Goal: Task Accomplishment & Management: Complete application form

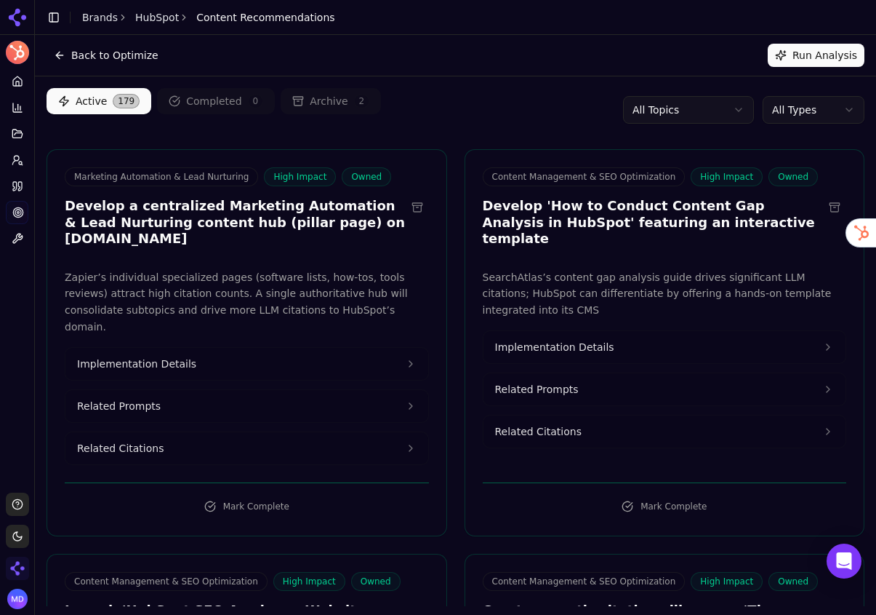
click at [14, 565] on img "Open organization switcher" at bounding box center [17, 567] width 23 height 23
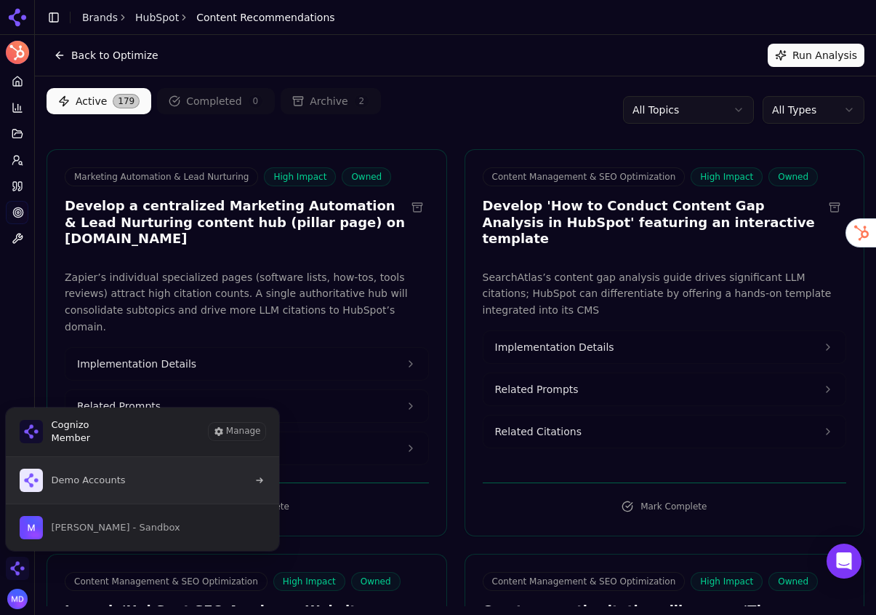
click at [94, 490] on span "Demo Accounts" at bounding box center [73, 479] width 106 height 23
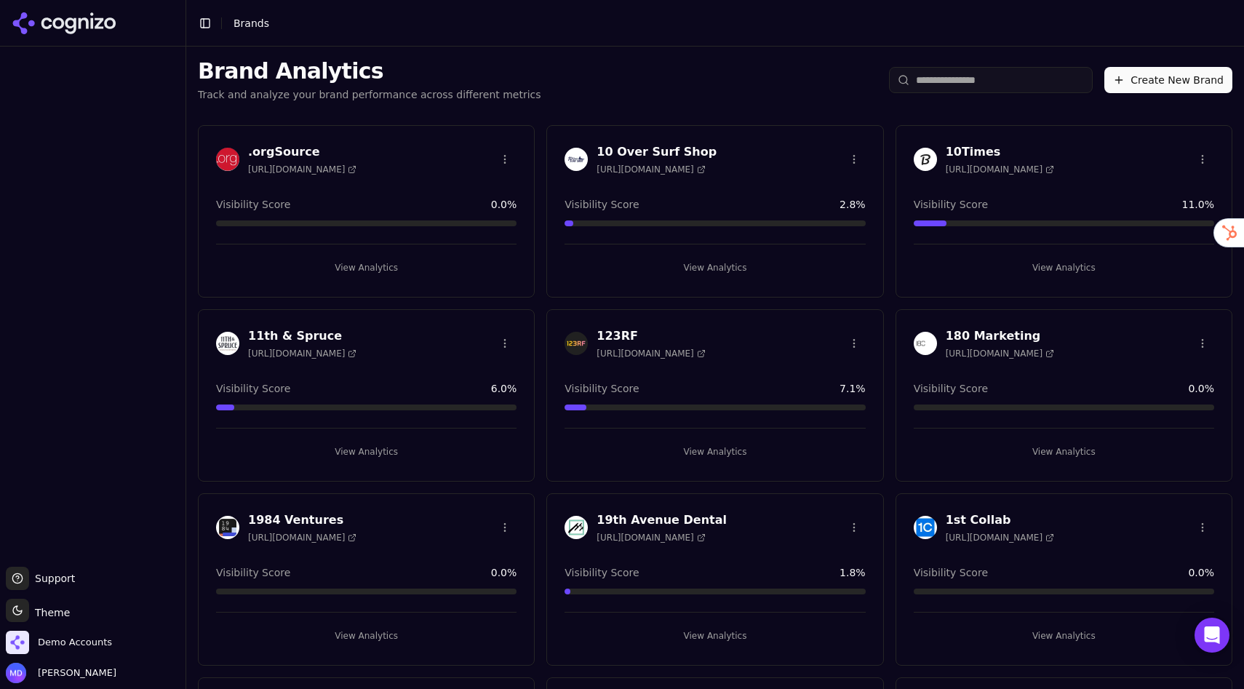
click at [876, 81] on input "search" at bounding box center [991, 80] width 204 height 26
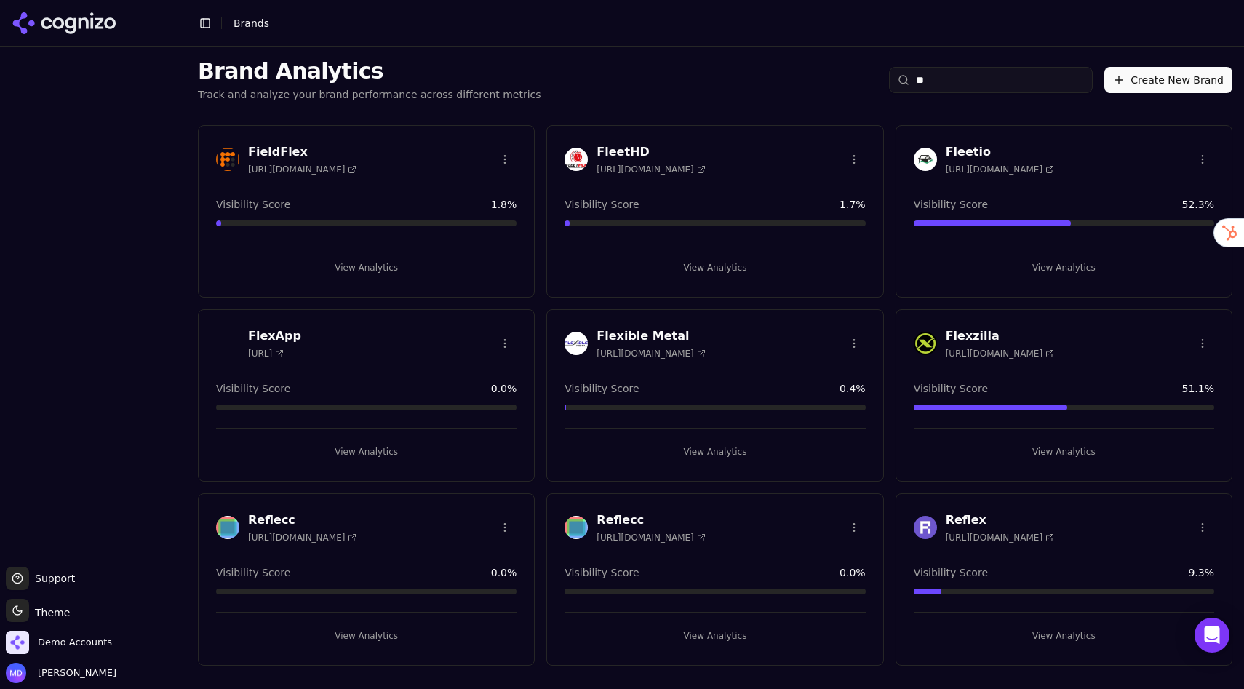
type input "*"
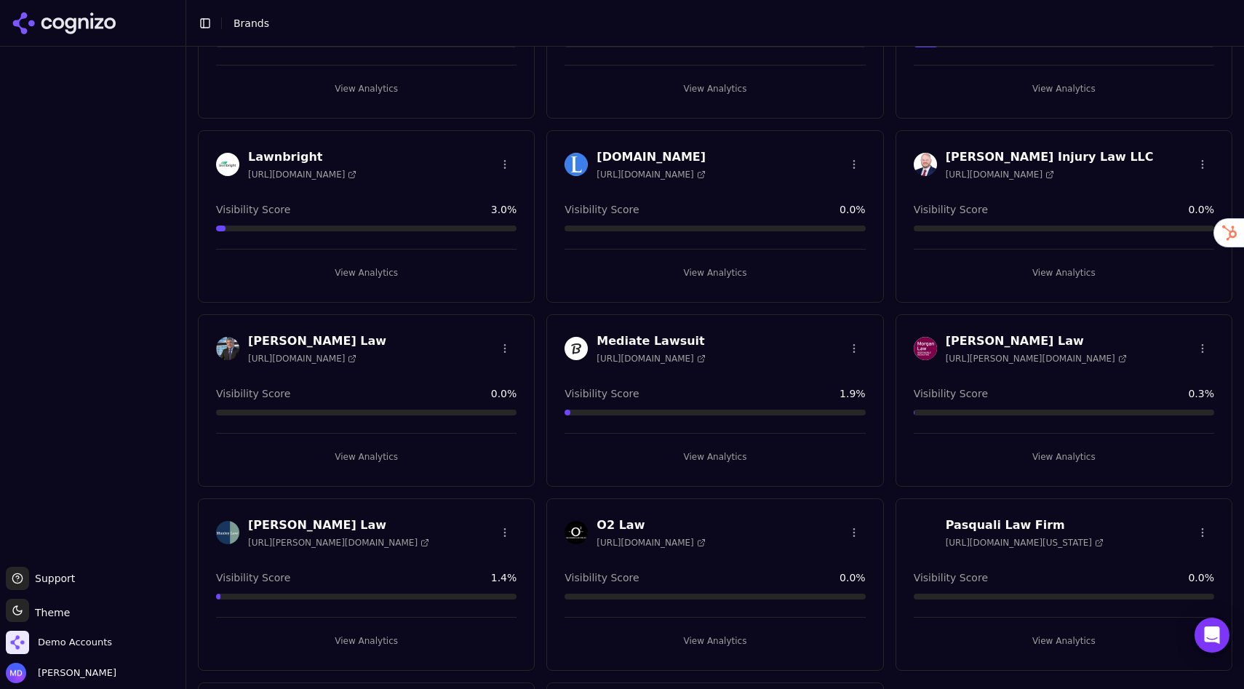
scroll to position [724, 0]
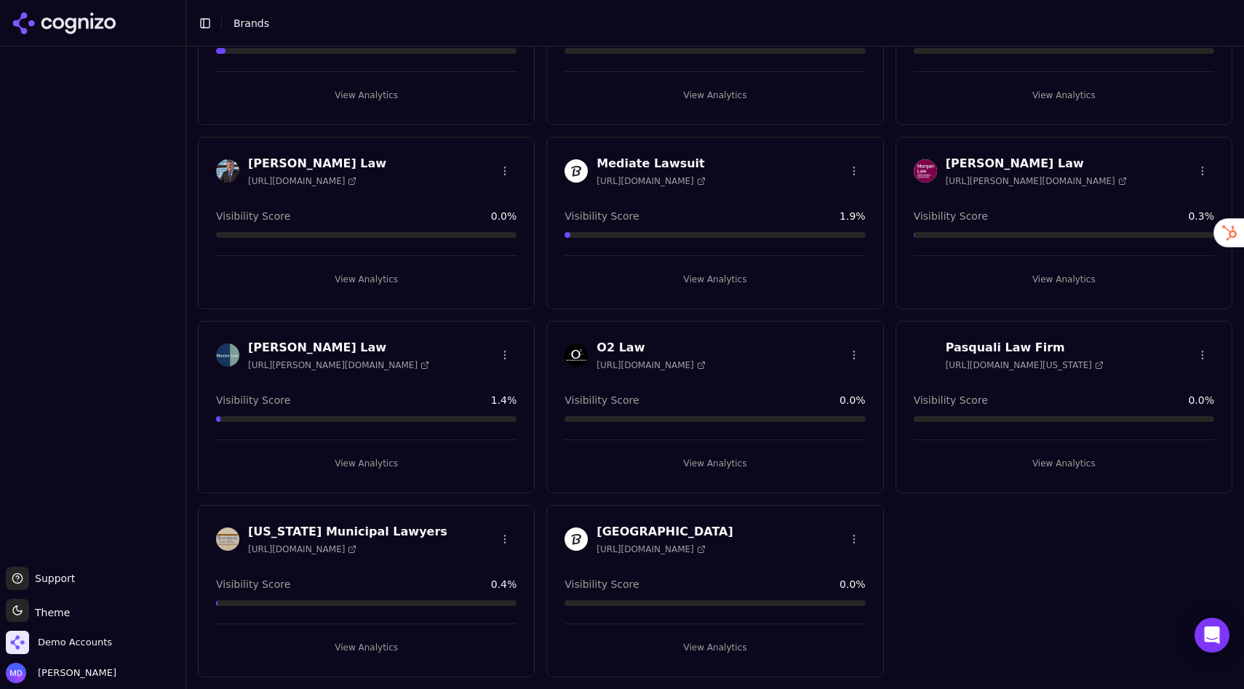
type input "***"
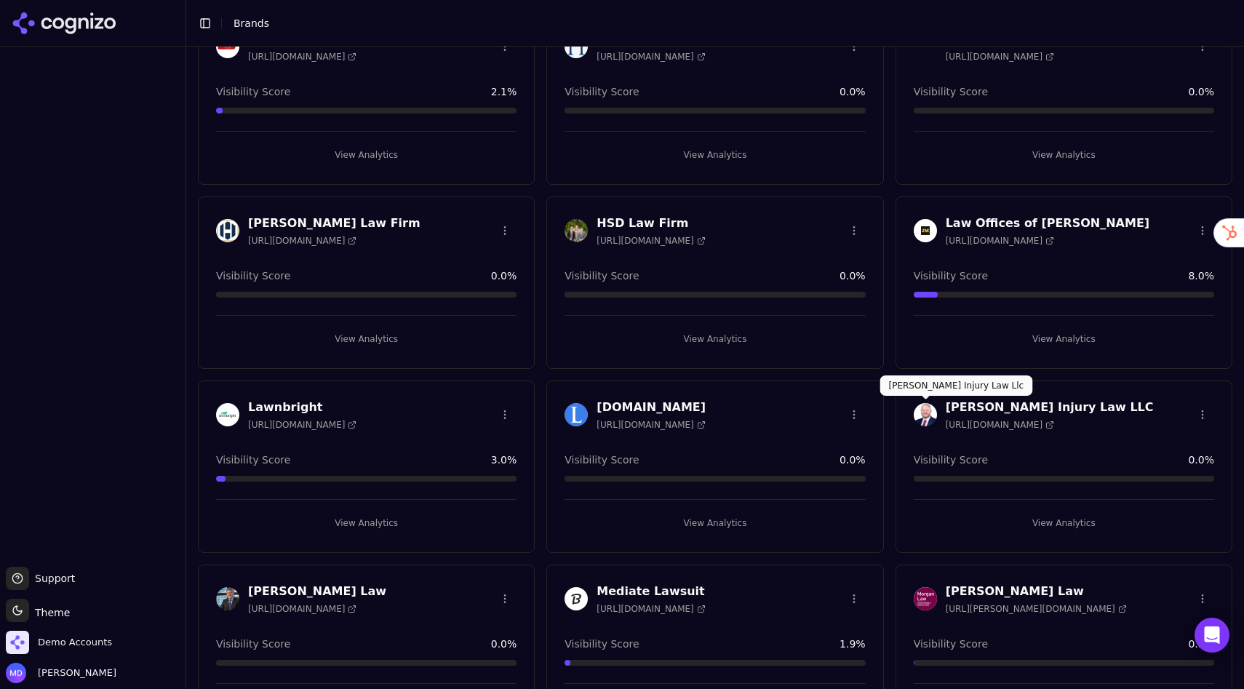
scroll to position [0, 0]
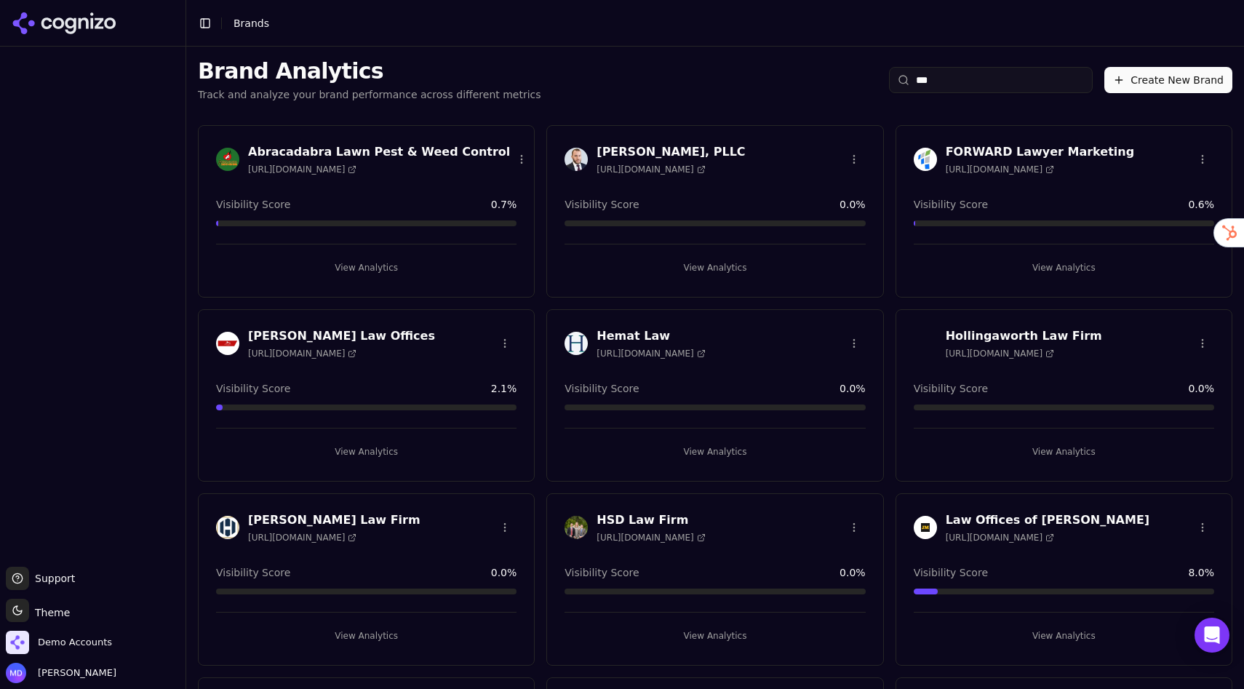
click at [876, 93] on div "Brand Analytics Track and analyze your brand performance across different metri…" at bounding box center [714, 80] width 1057 height 67
click at [876, 91] on button "Create New Brand" at bounding box center [1168, 80] width 128 height 26
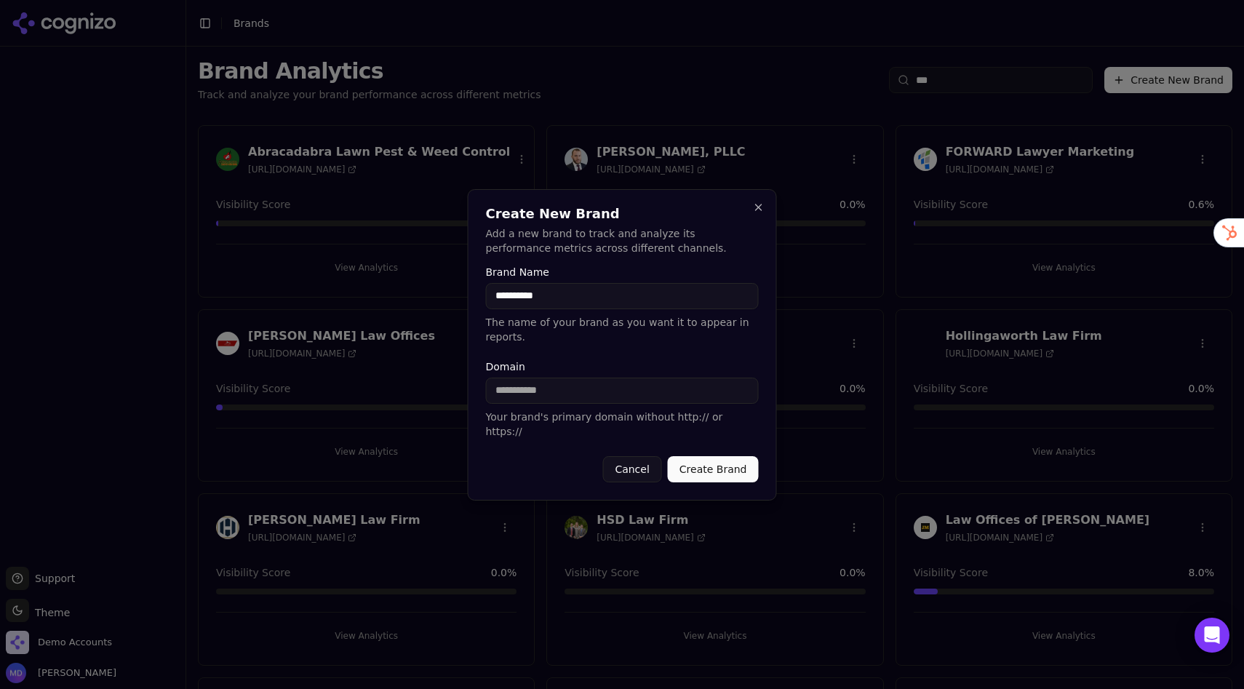
type input "**********"
click at [535, 394] on input "Domain" at bounding box center [622, 390] width 273 height 26
paste input "**********"
drag, startPoint x: 551, startPoint y: 399, endPoint x: 434, endPoint y: 399, distance: 117.1
click at [434, 399] on body "Support Support Toggle theme Theme Demo Accounts Melissa Dowd Toggle Sidebar Br…" at bounding box center [622, 344] width 1244 height 689
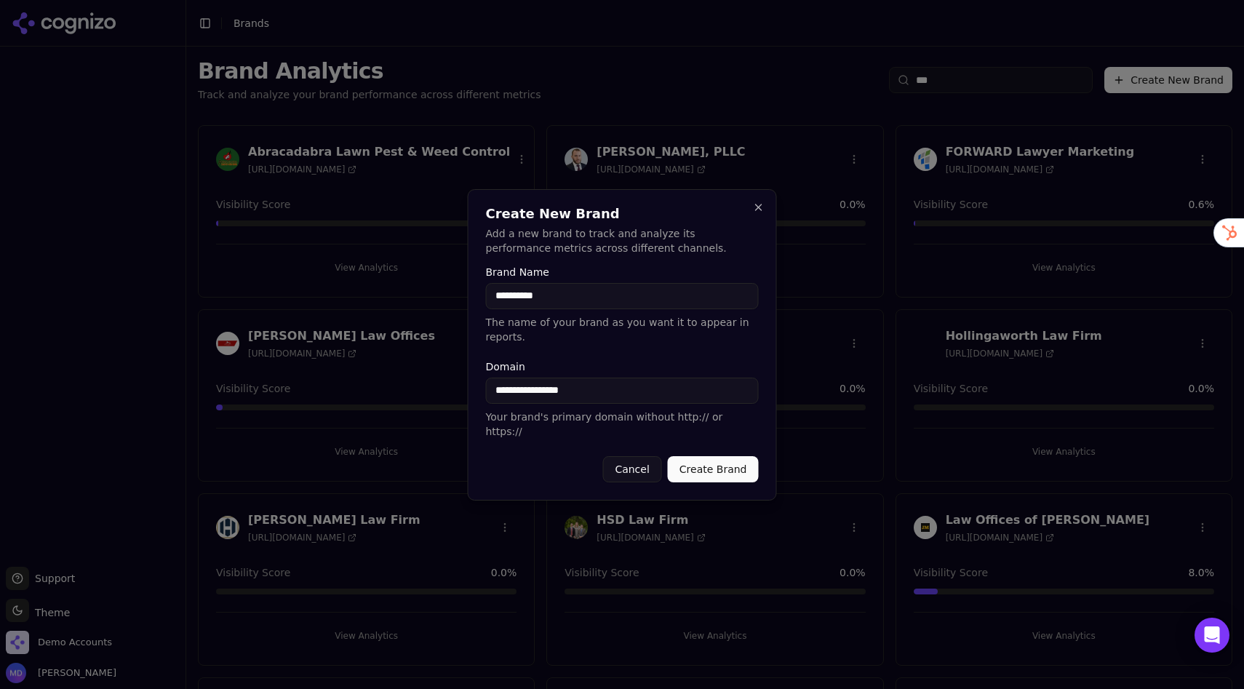
type input "**********"
click at [726, 468] on button "Create Brand" at bounding box center [713, 469] width 91 height 26
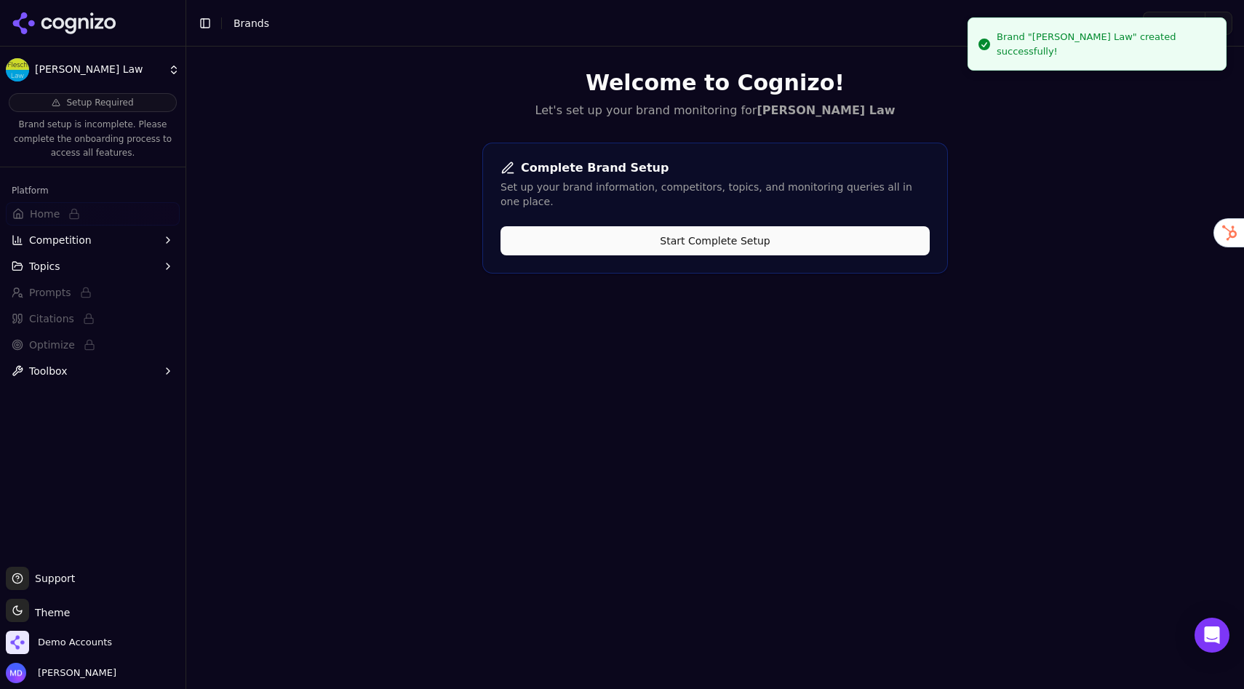
click at [593, 226] on button "Start Complete Setup" at bounding box center [714, 240] width 429 height 29
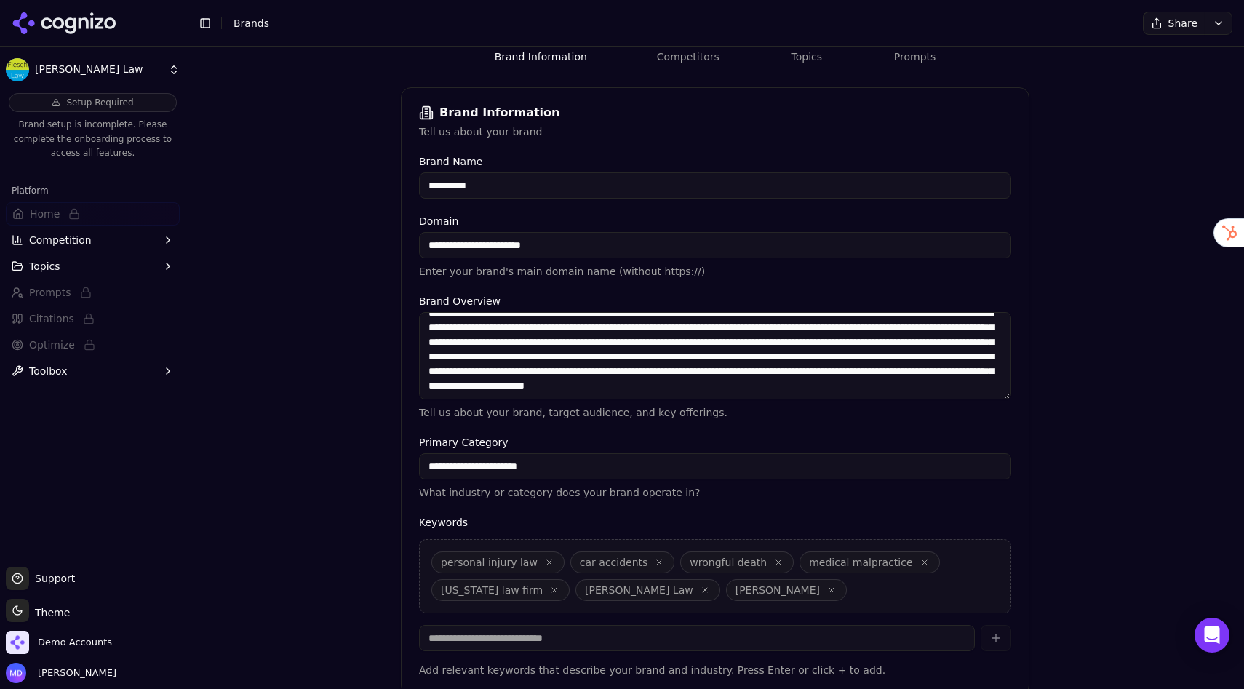
scroll to position [251, 0]
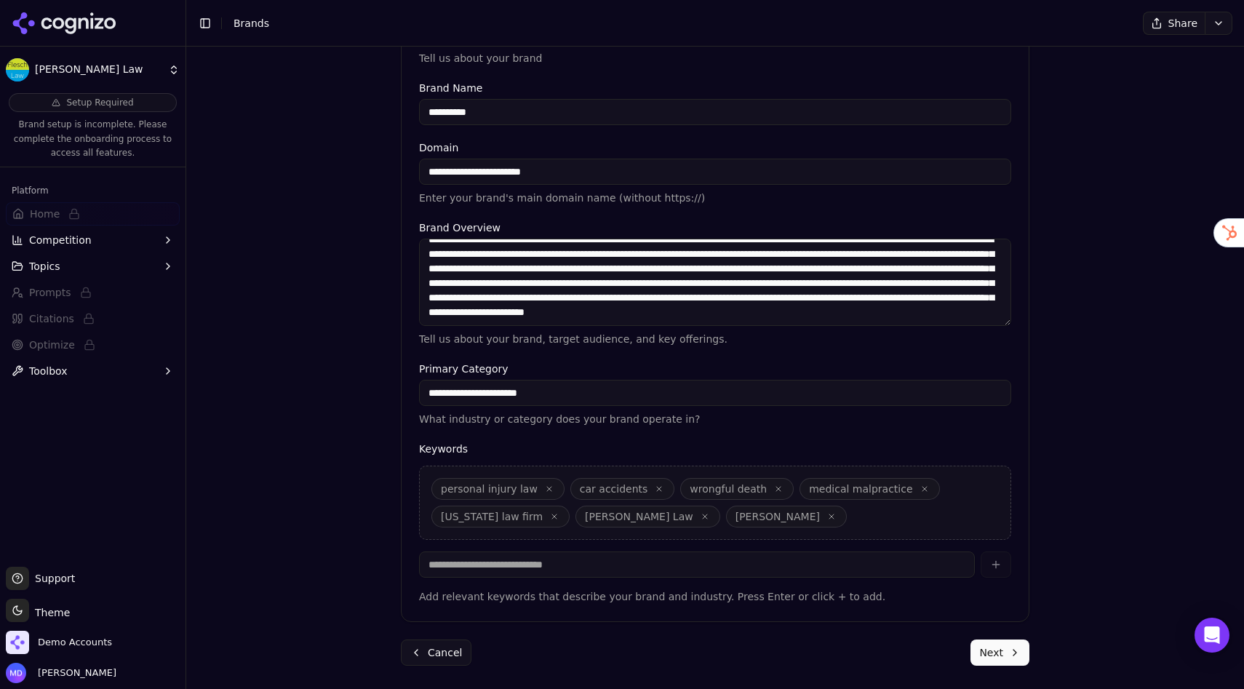
click at [876, 614] on button "Next" at bounding box center [999, 652] width 59 height 26
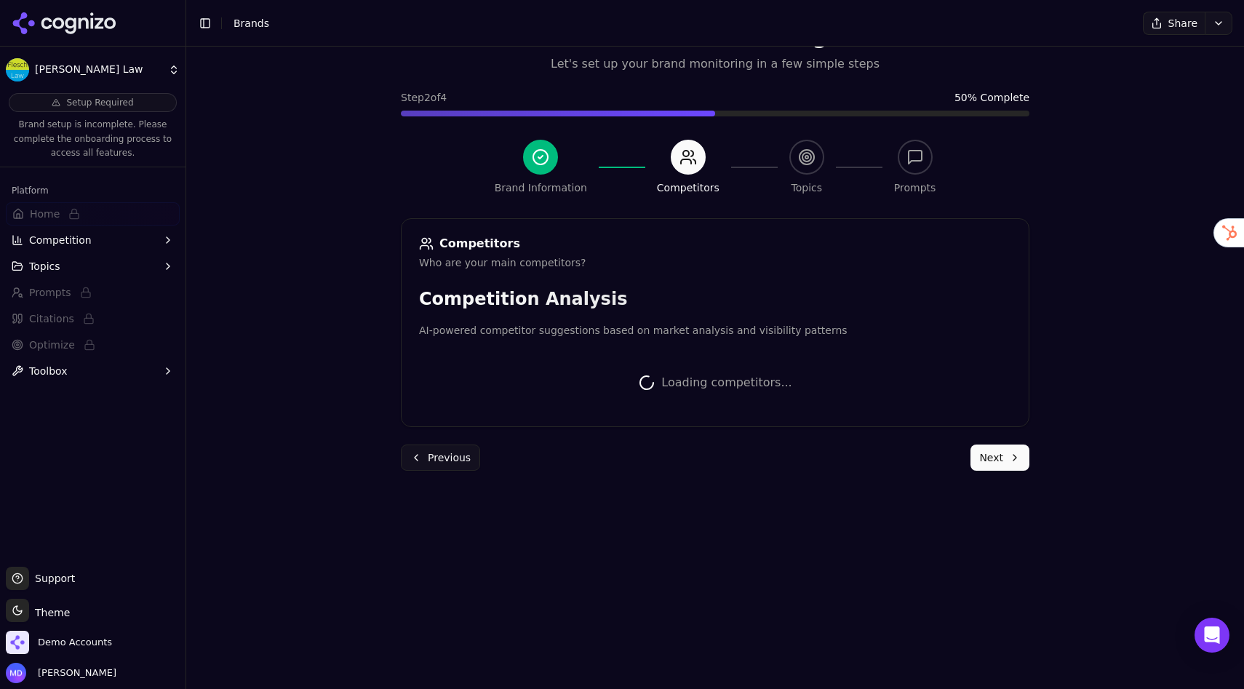
scroll to position [248, 0]
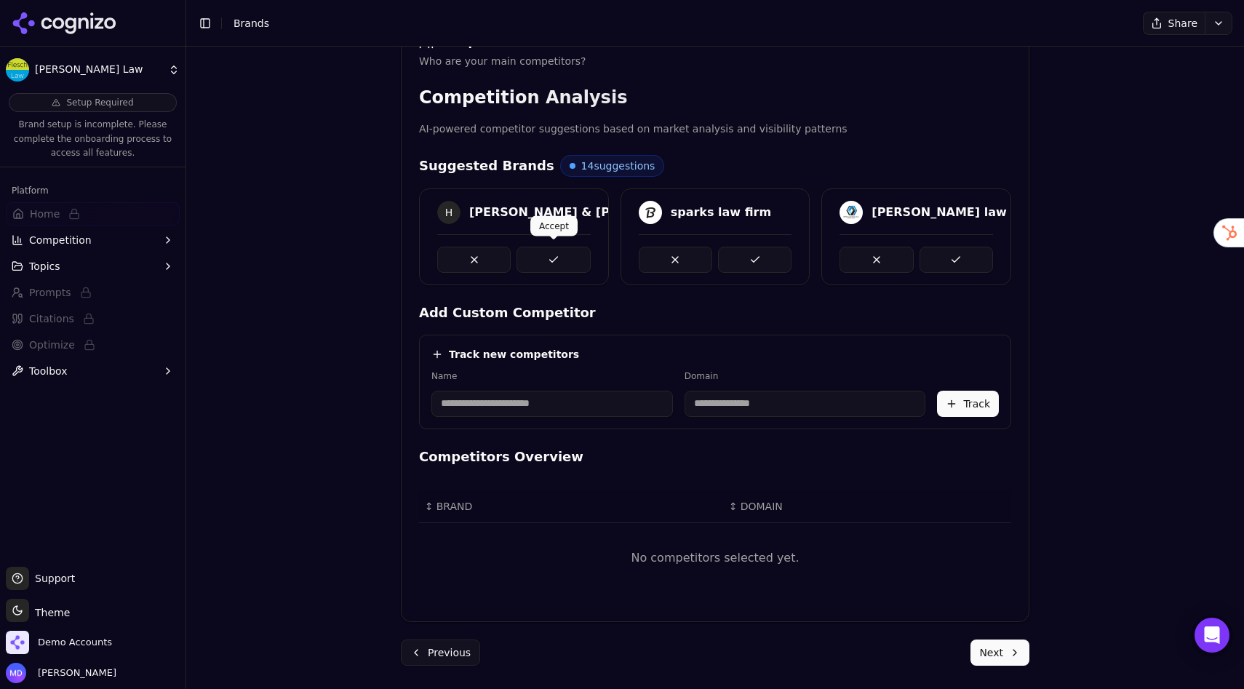
click at [546, 254] on button at bounding box center [552, 260] width 73 height 26
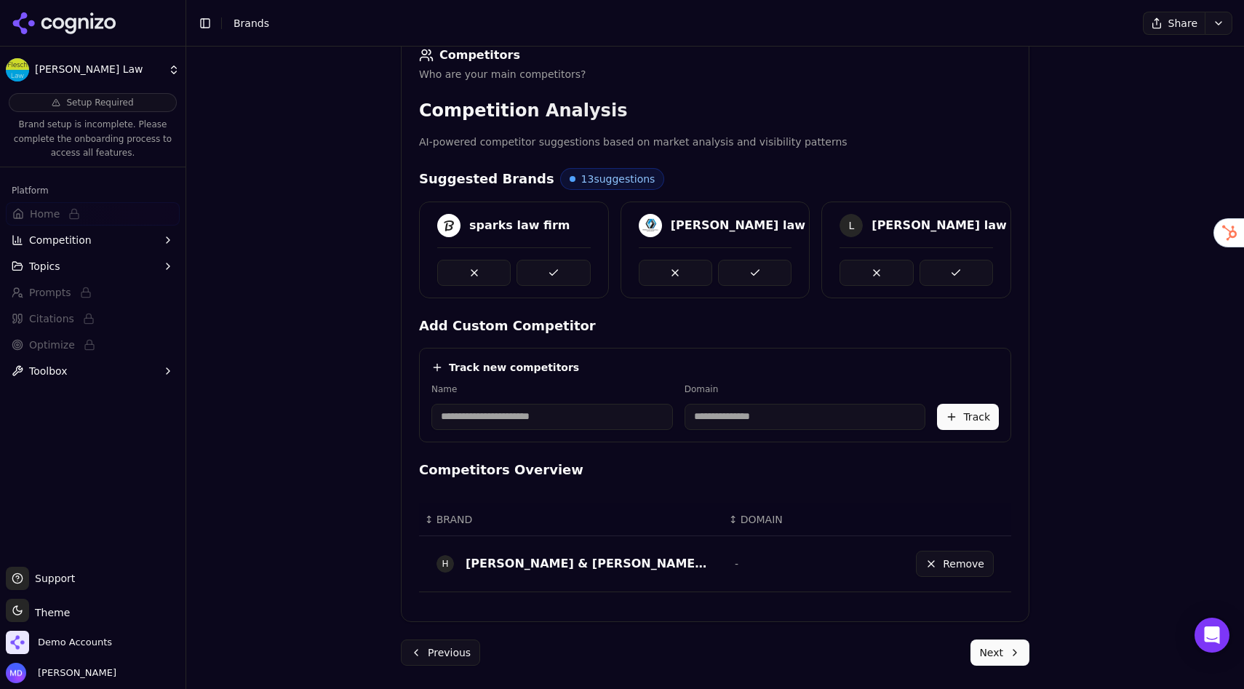
scroll to position [235, 0]
click at [545, 254] on div at bounding box center [513, 266] width 153 height 39
click at [549, 265] on button at bounding box center [552, 273] width 73 height 26
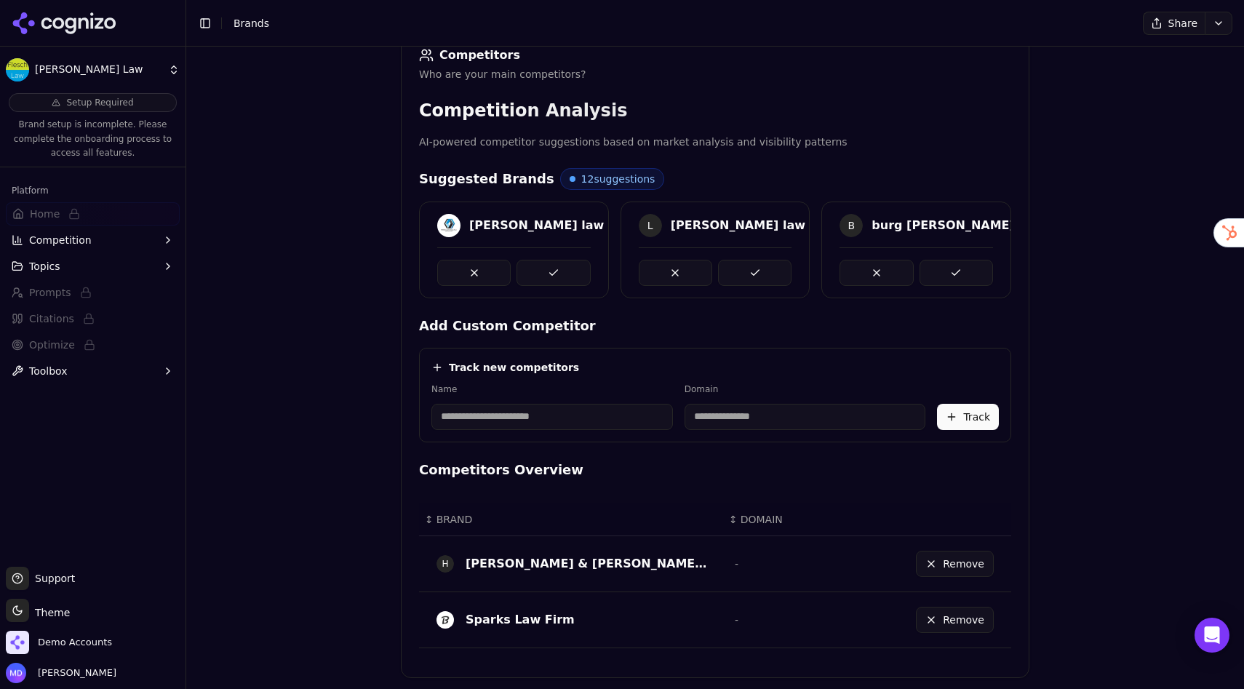
click at [549, 265] on button at bounding box center [552, 273] width 73 height 26
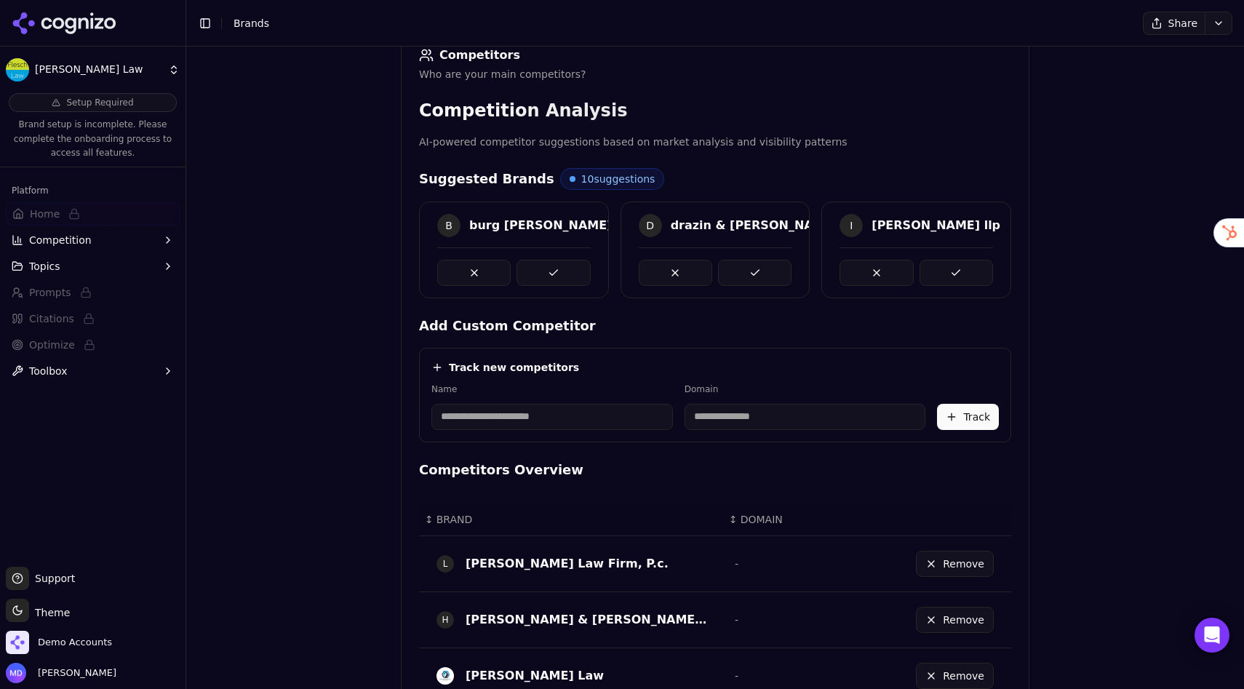
click at [549, 265] on button at bounding box center [552, 273] width 73 height 26
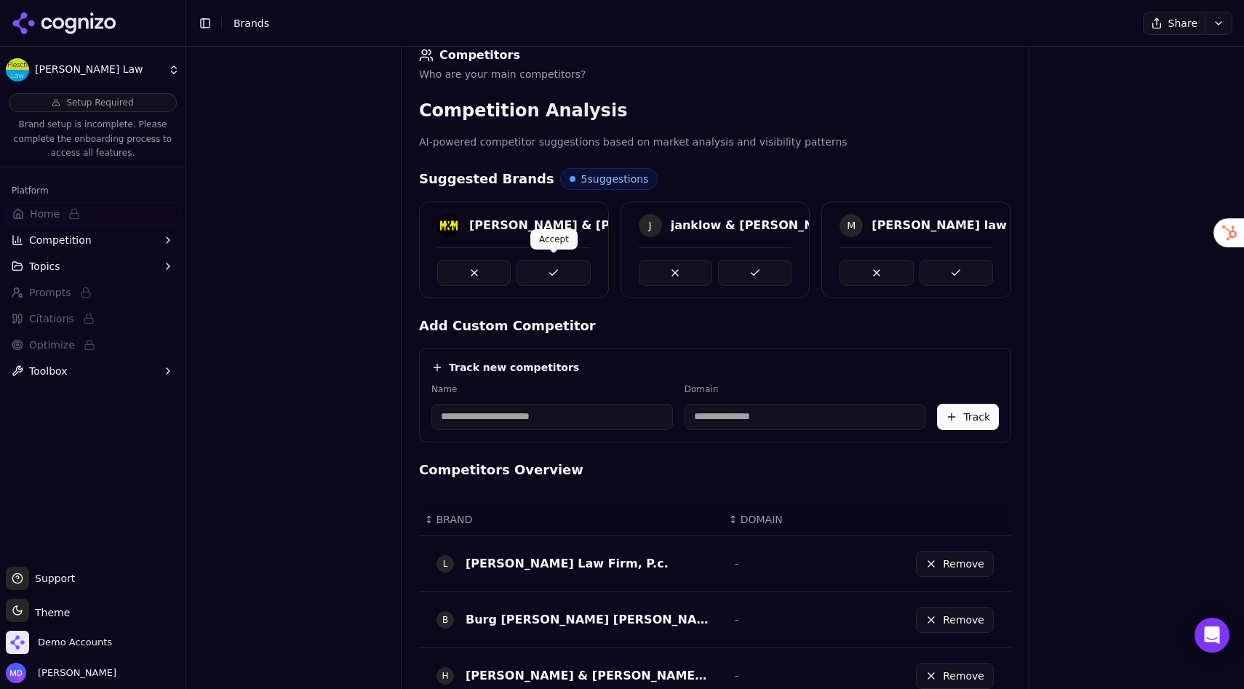
click at [549, 266] on button at bounding box center [552, 273] width 73 height 26
click at [876, 279] on button at bounding box center [955, 273] width 73 height 26
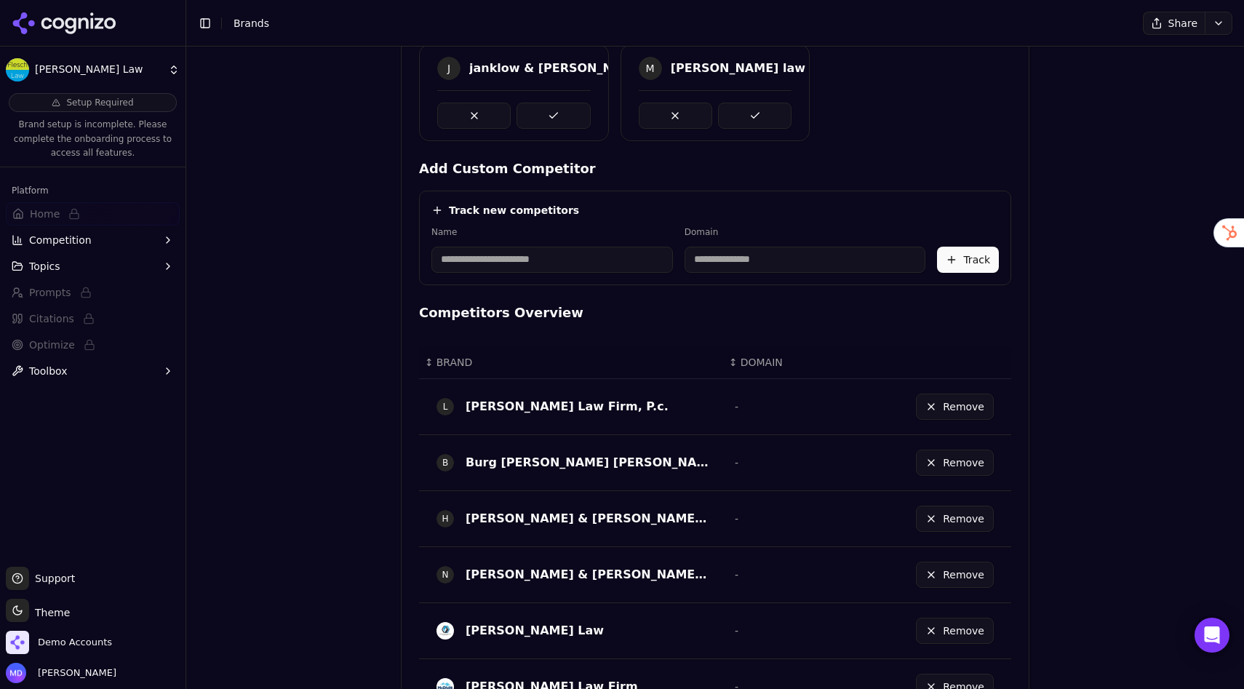
scroll to position [762, 0]
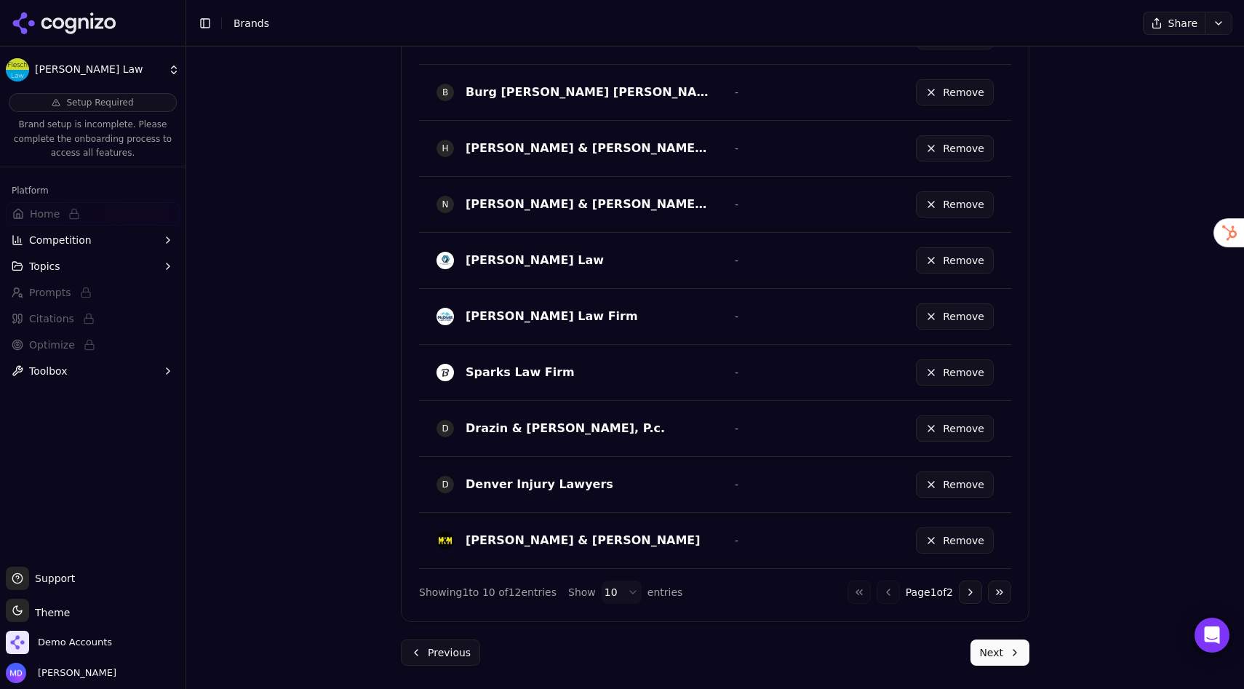
click at [876, 614] on button "Next" at bounding box center [999, 652] width 59 height 26
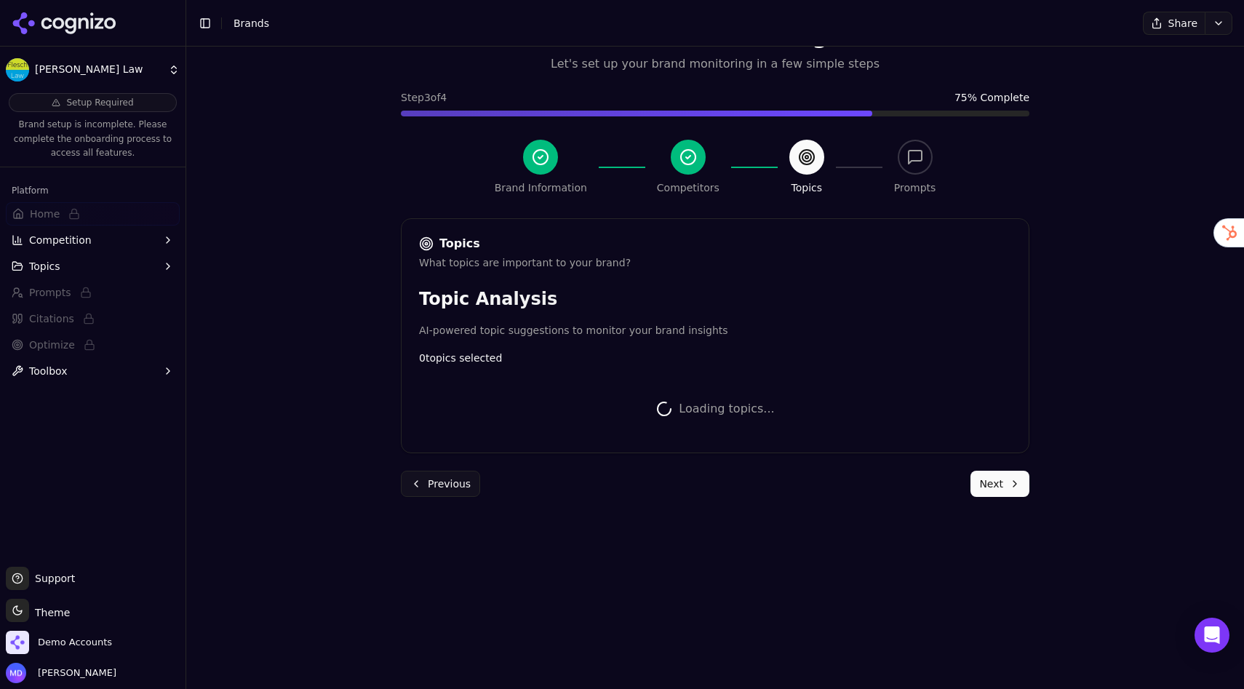
scroll to position [383, 0]
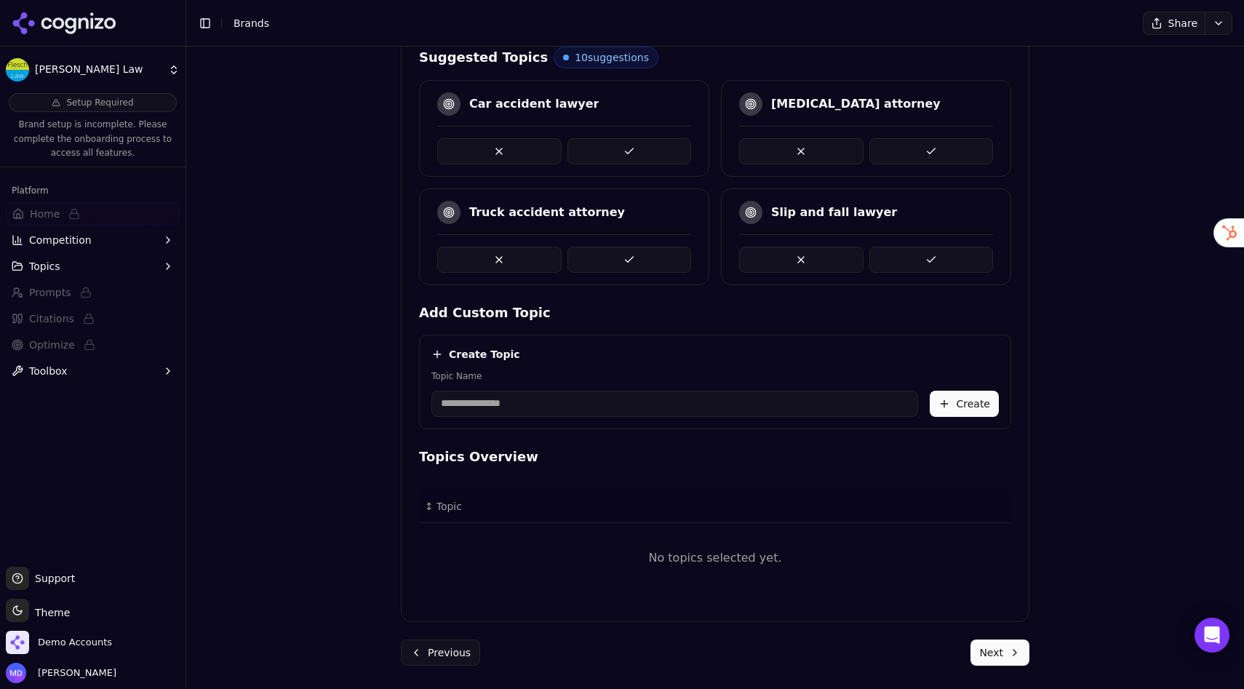
click at [604, 145] on button at bounding box center [629, 151] width 124 height 26
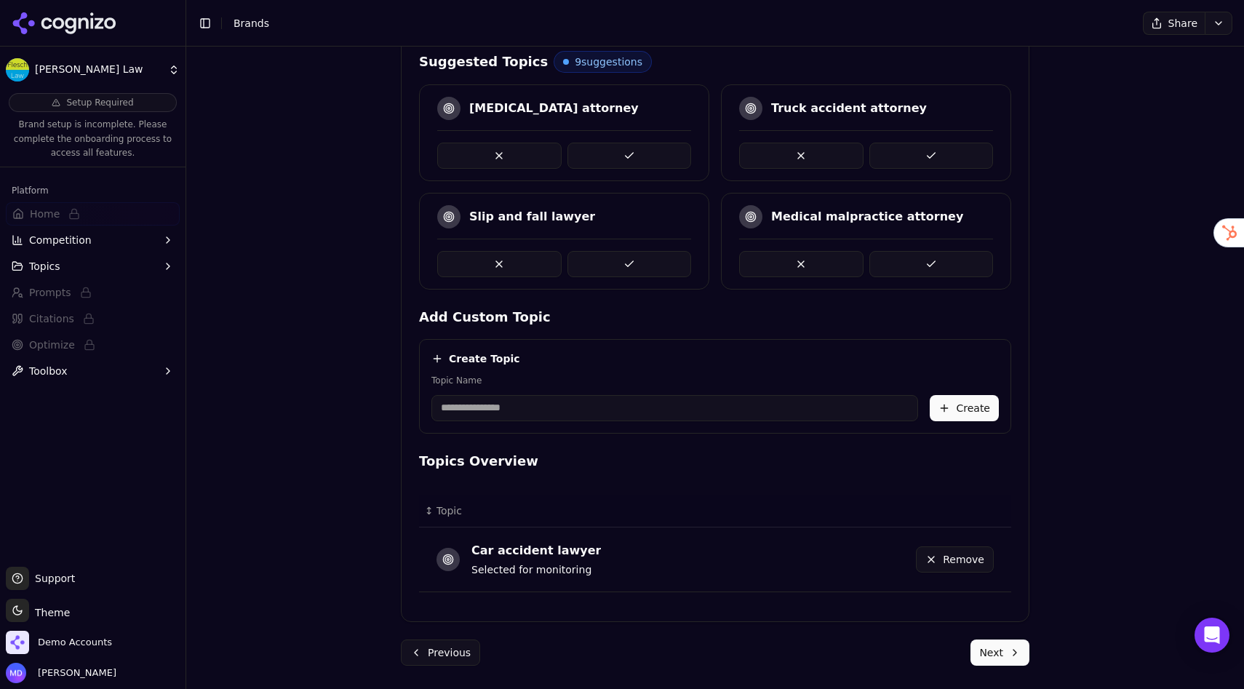
click at [610, 161] on button at bounding box center [629, 156] width 124 height 26
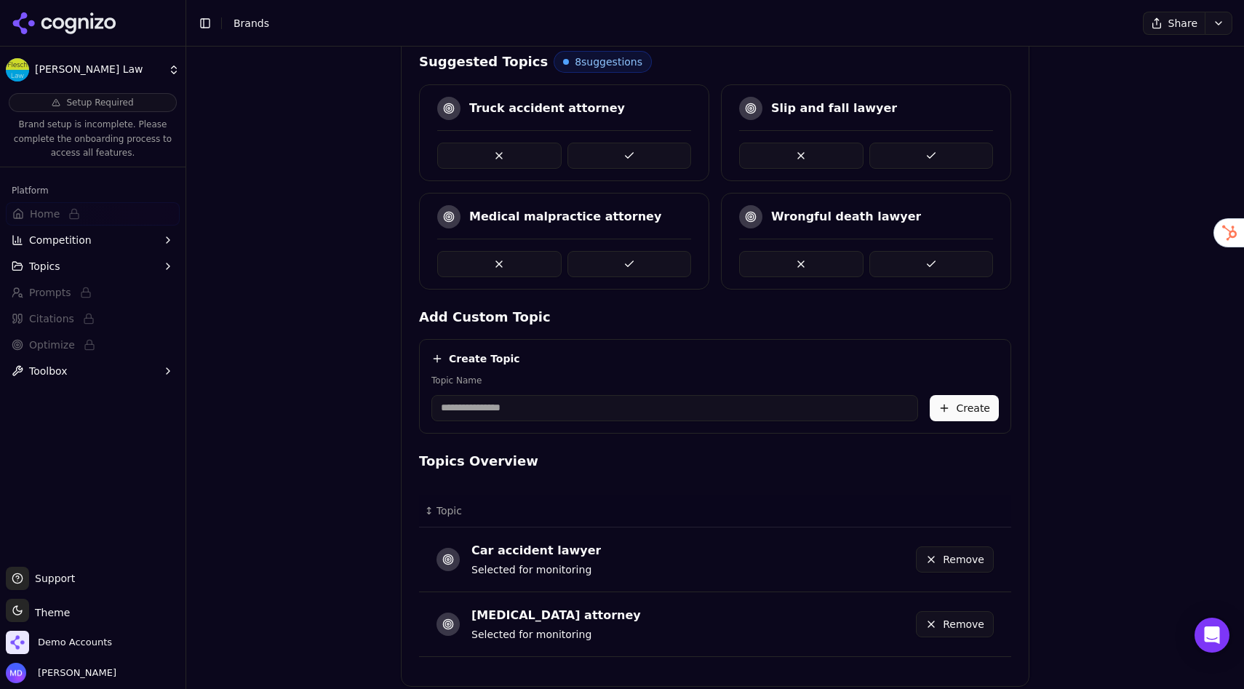
click at [663, 152] on button at bounding box center [629, 156] width 124 height 26
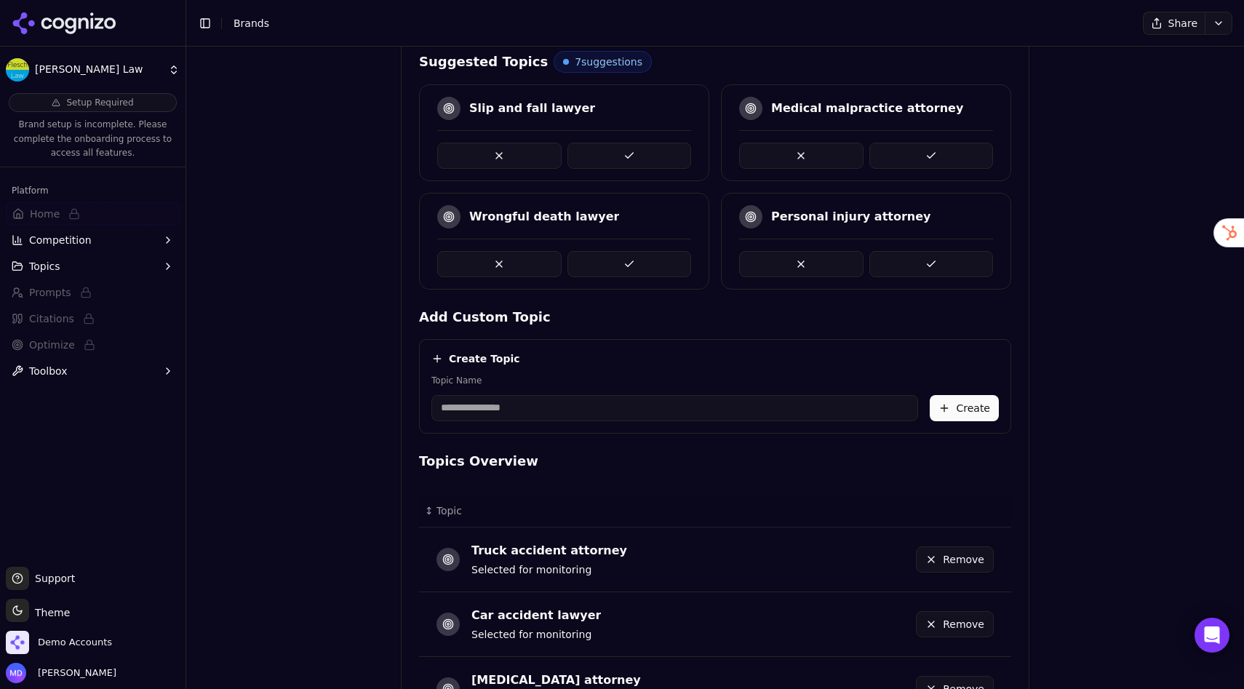
click at [876, 252] on button at bounding box center [931, 264] width 124 height 26
click at [876, 162] on button at bounding box center [931, 156] width 124 height 26
click at [622, 256] on button at bounding box center [629, 264] width 124 height 26
click at [876, 152] on button at bounding box center [931, 156] width 124 height 26
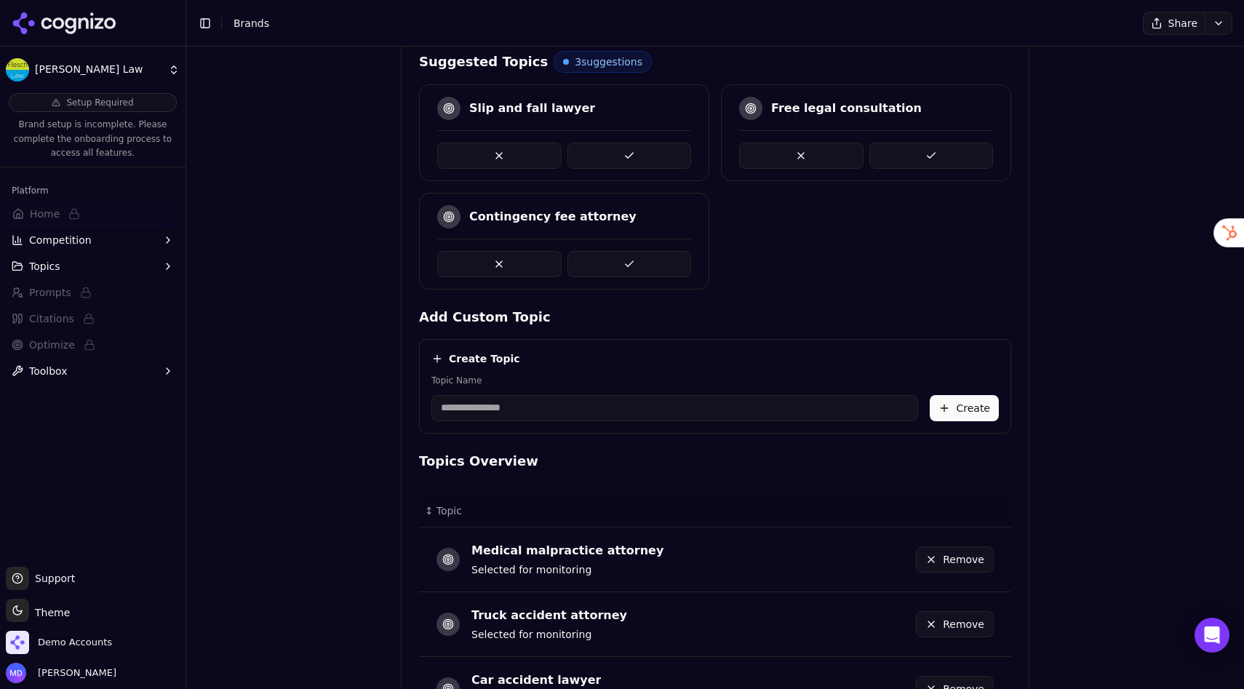
scroll to position [767, 0]
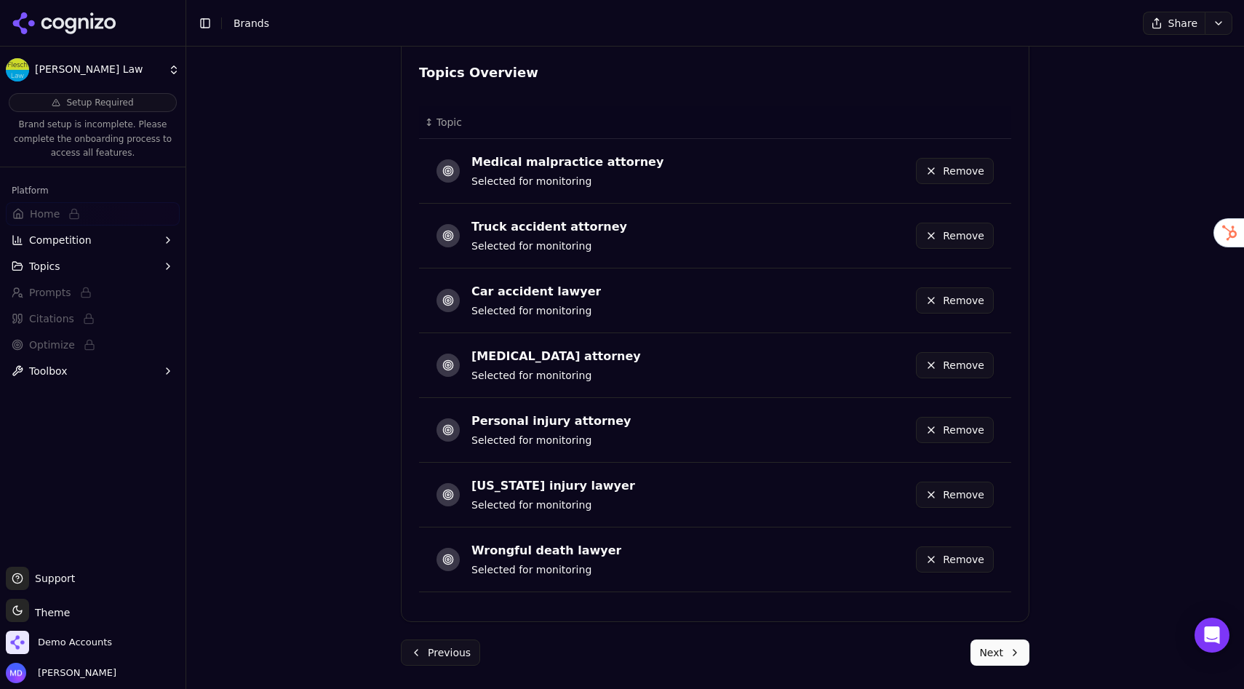
click at [876, 614] on form "Topics What topics are important to your brand? Topic Analysis AI-powered topic…" at bounding box center [715, 81] width 628 height 1167
click at [876, 614] on button "Next" at bounding box center [999, 652] width 59 height 26
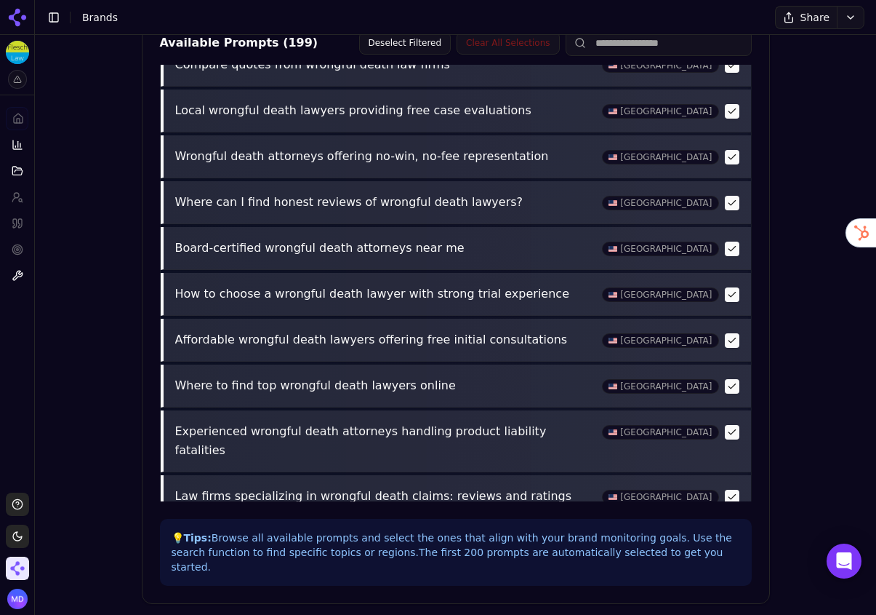
scroll to position [559, 0]
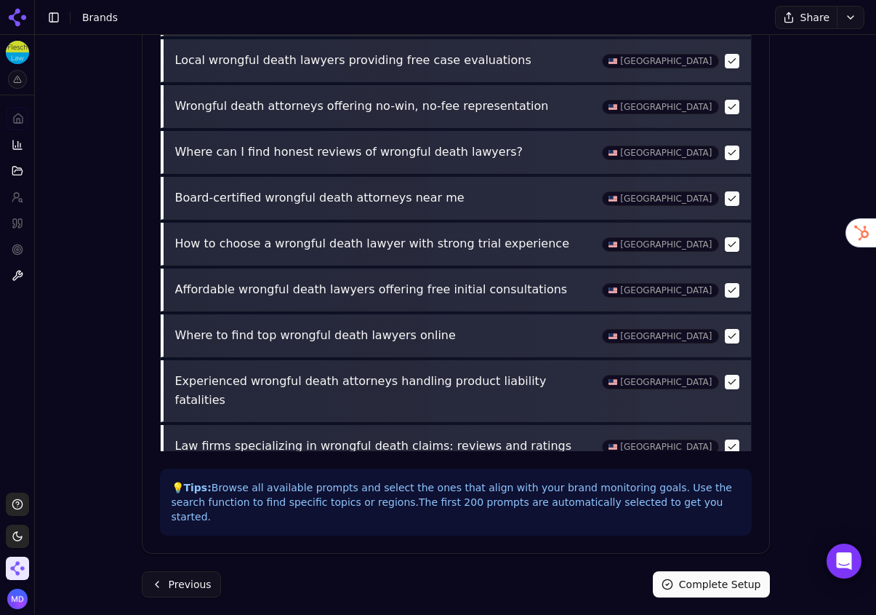
click at [726, 571] on button "Complete Setup" at bounding box center [711, 584] width 117 height 26
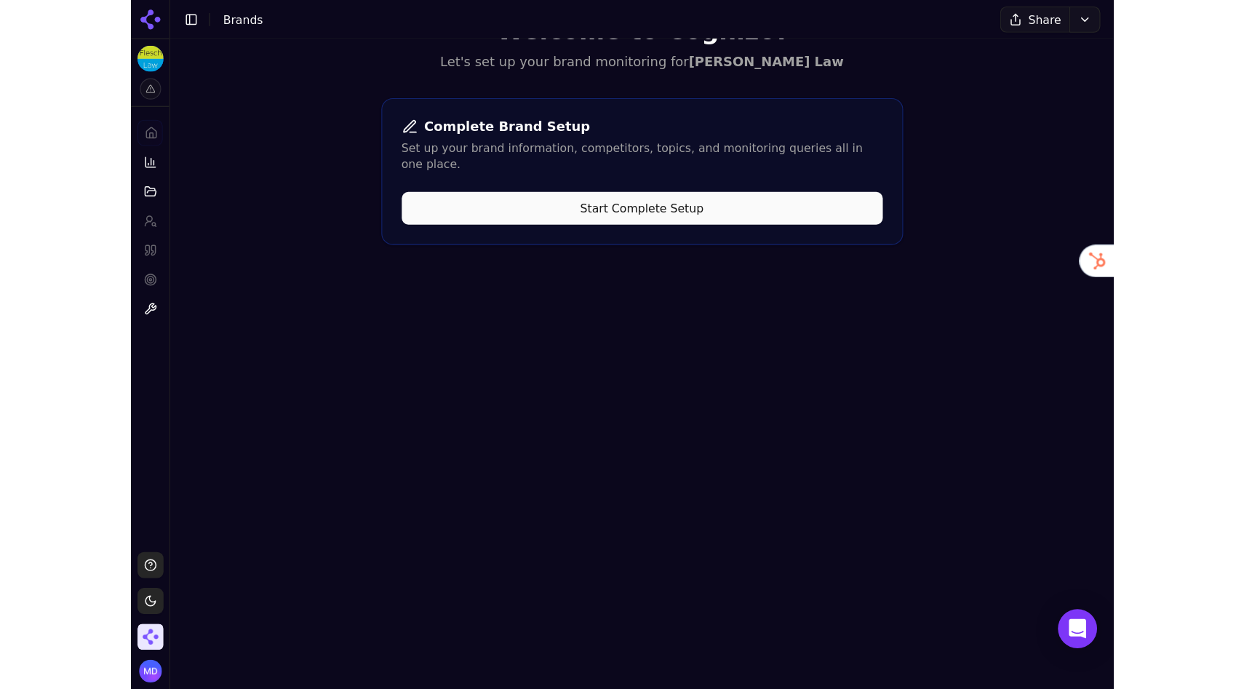
scroll to position [0, 0]
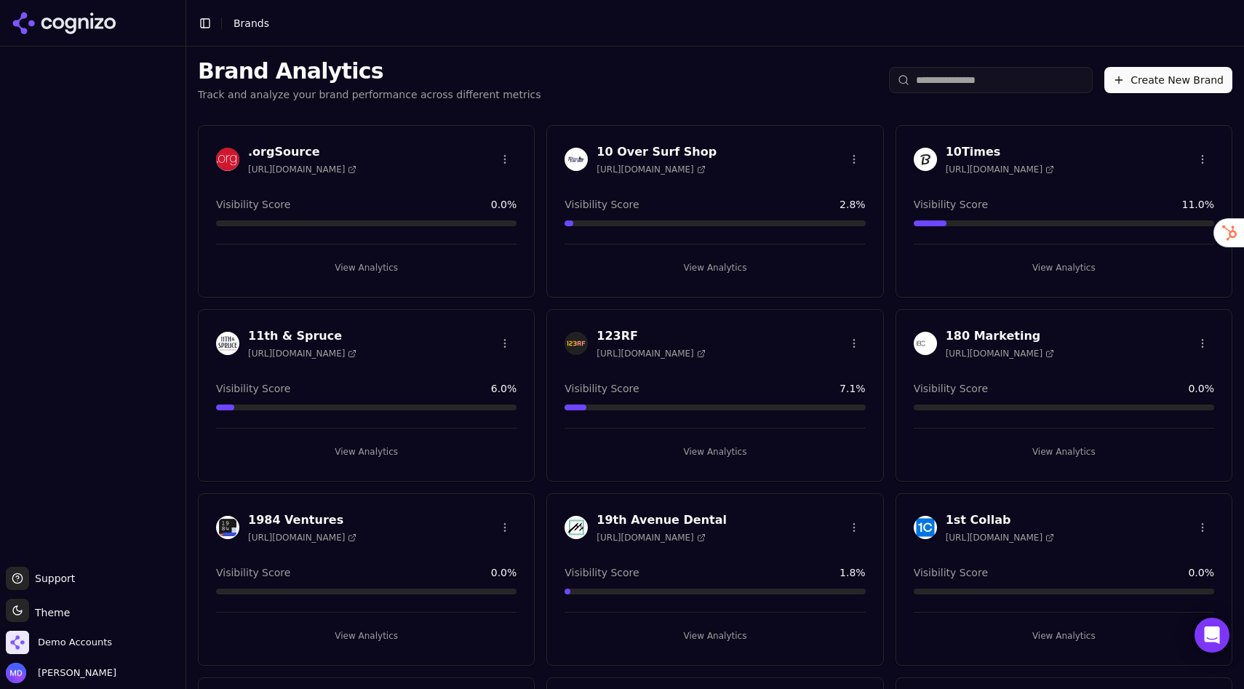
click at [983, 77] on input "search" at bounding box center [991, 80] width 204 height 26
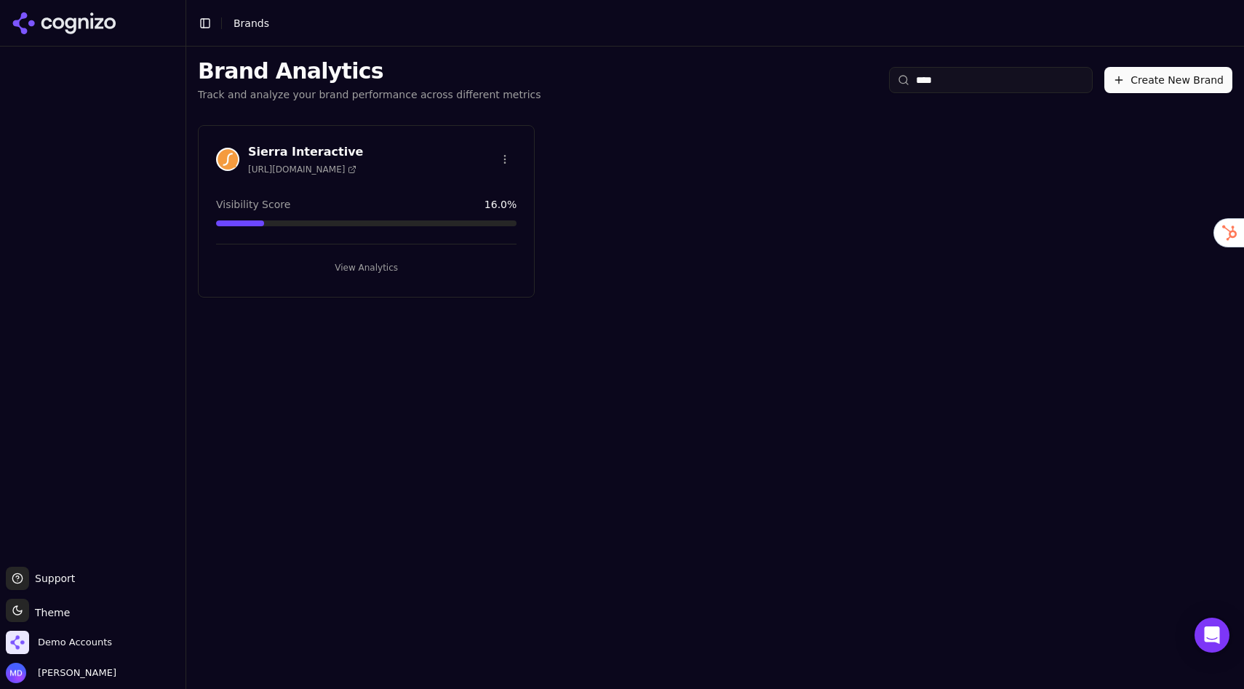
type input "****"
click at [385, 265] on button "View Analytics" at bounding box center [366, 267] width 300 height 23
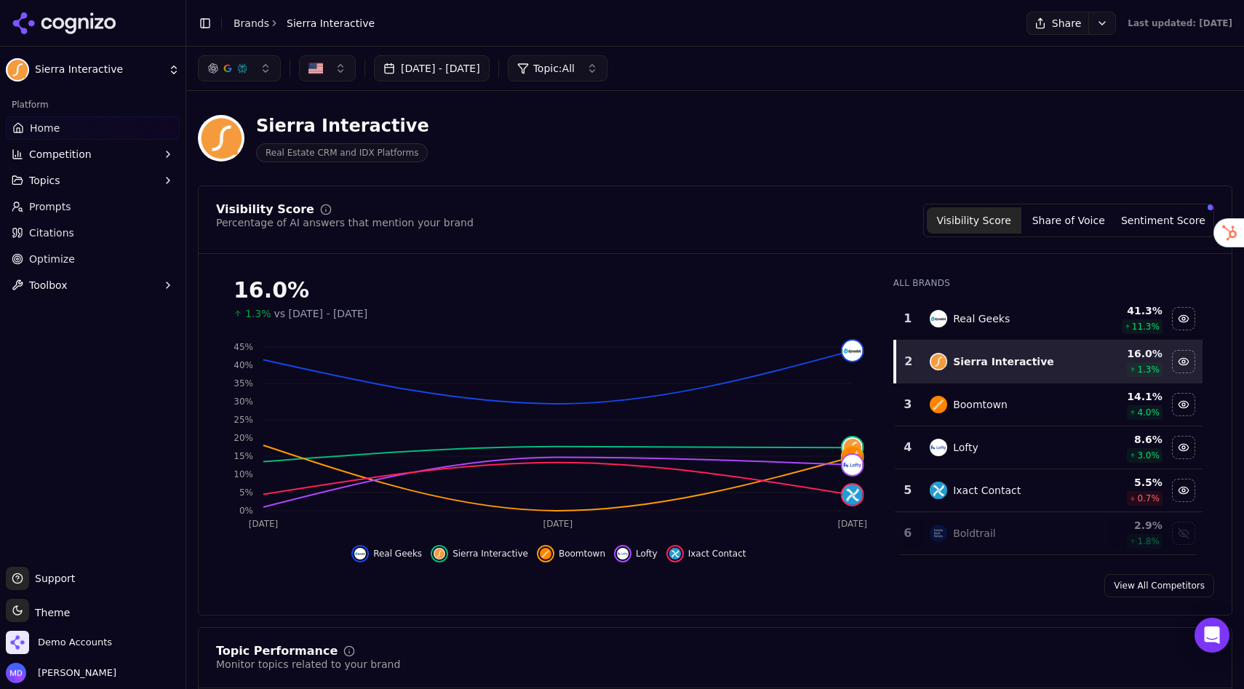
click at [1156, 223] on button "Sentiment Score" at bounding box center [1163, 220] width 95 height 26
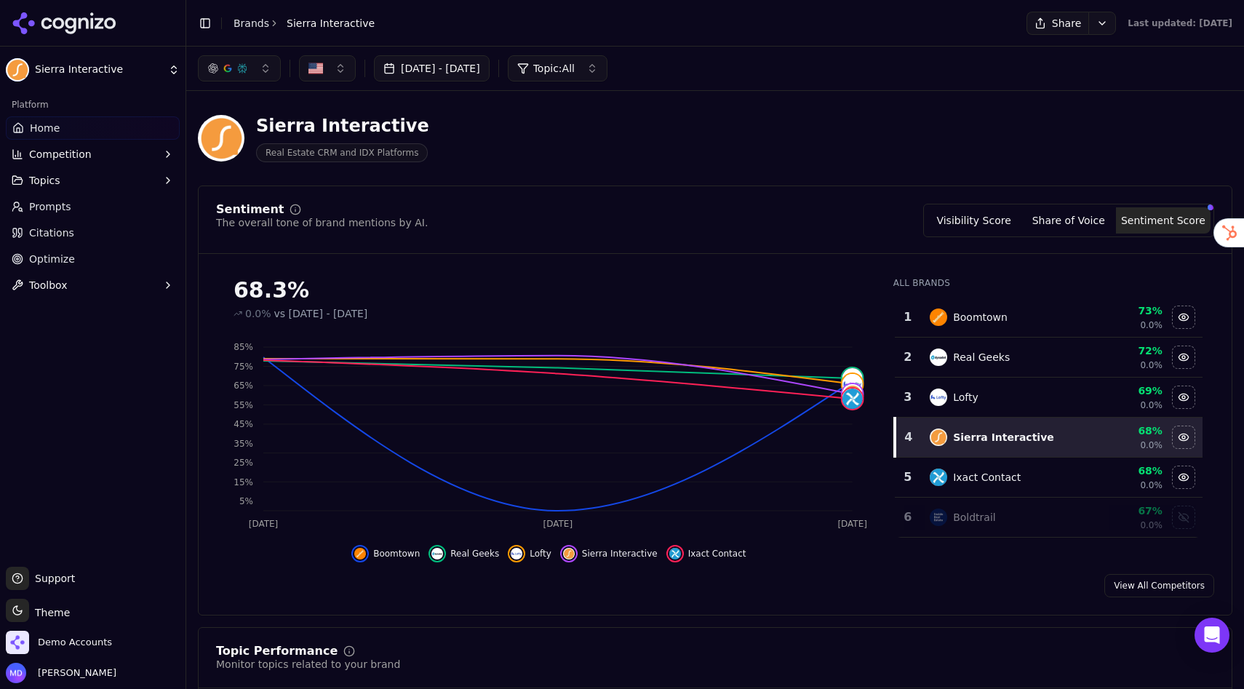
click at [1004, 223] on button "Visibility Score" at bounding box center [974, 220] width 95 height 26
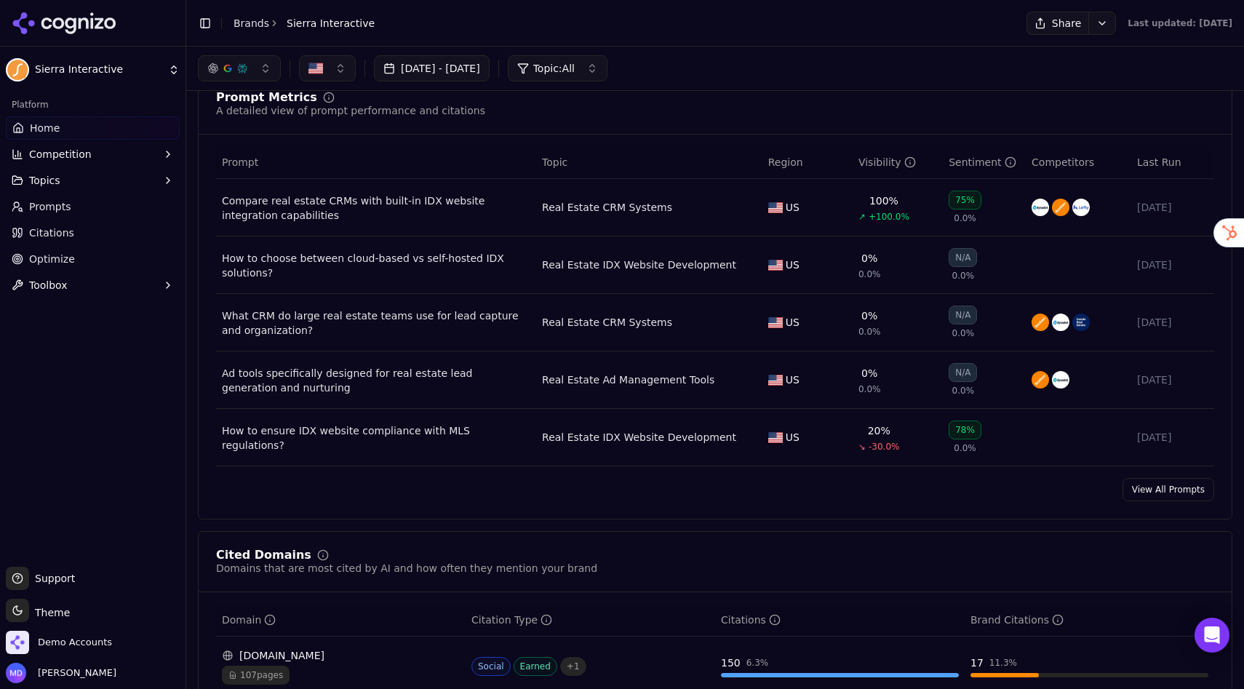
scroll to position [947, 0]
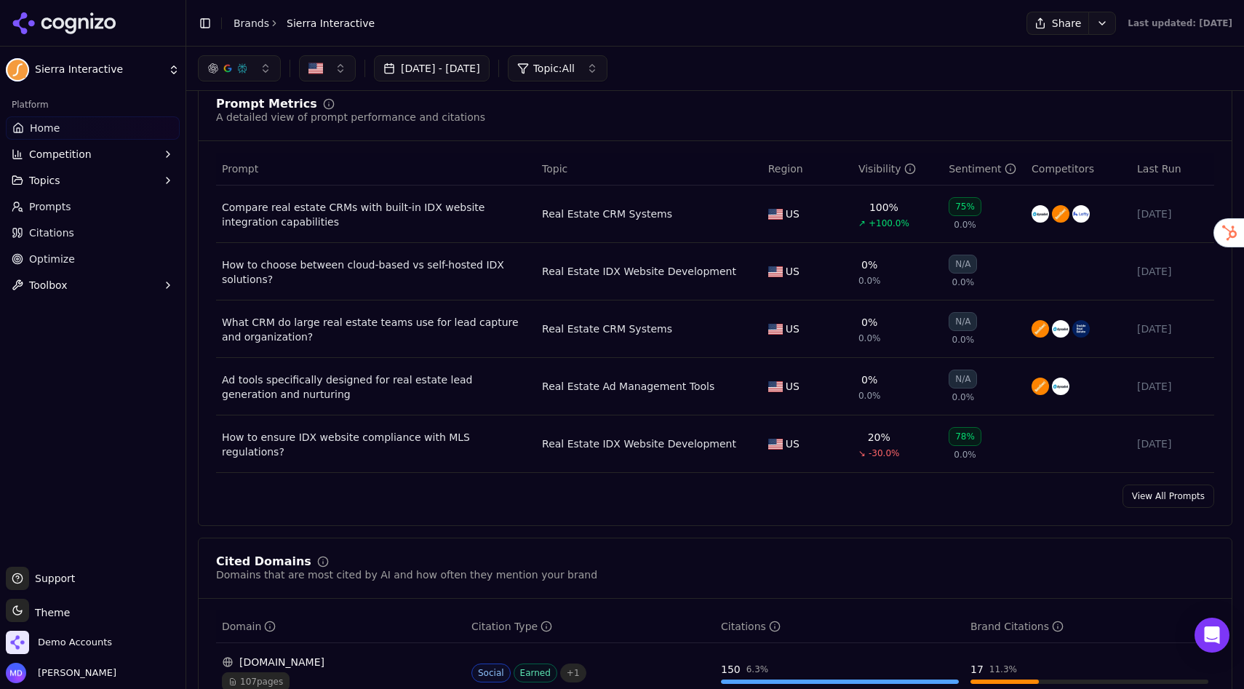
click at [1148, 497] on link "View All Prompts" at bounding box center [1168, 495] width 92 height 23
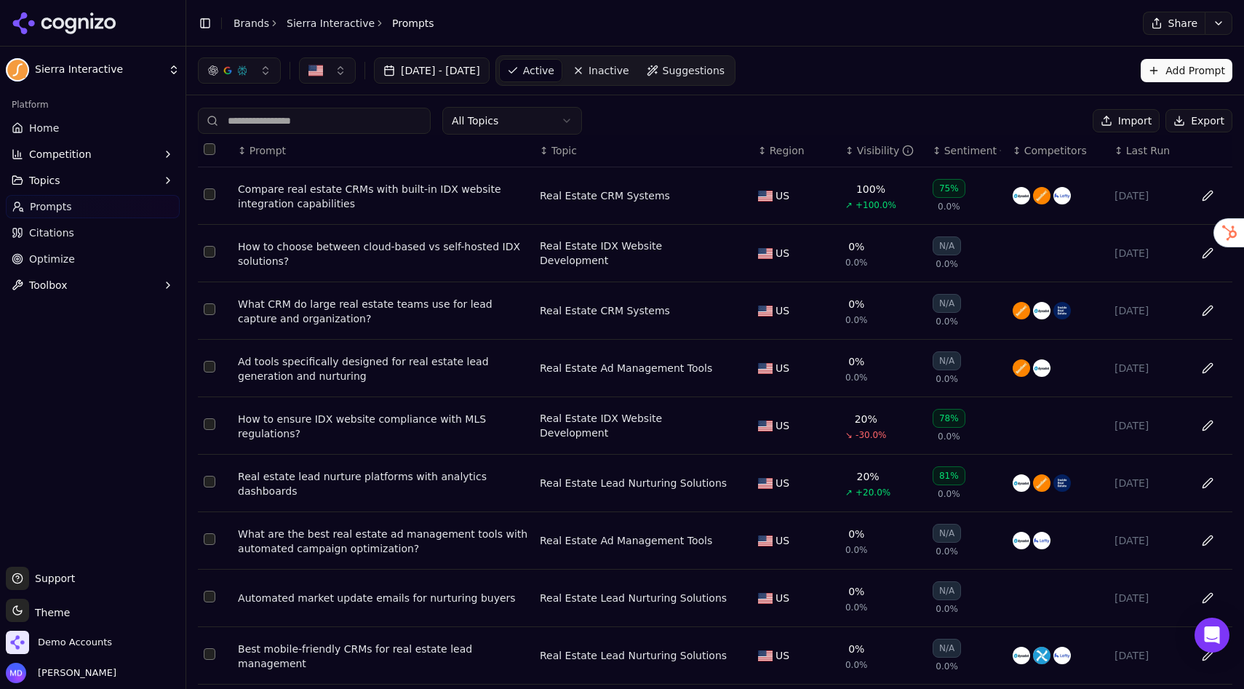
click at [335, 188] on div "Compare real estate CRMs with built-in IDX website integration capabilities" at bounding box center [383, 196] width 290 height 29
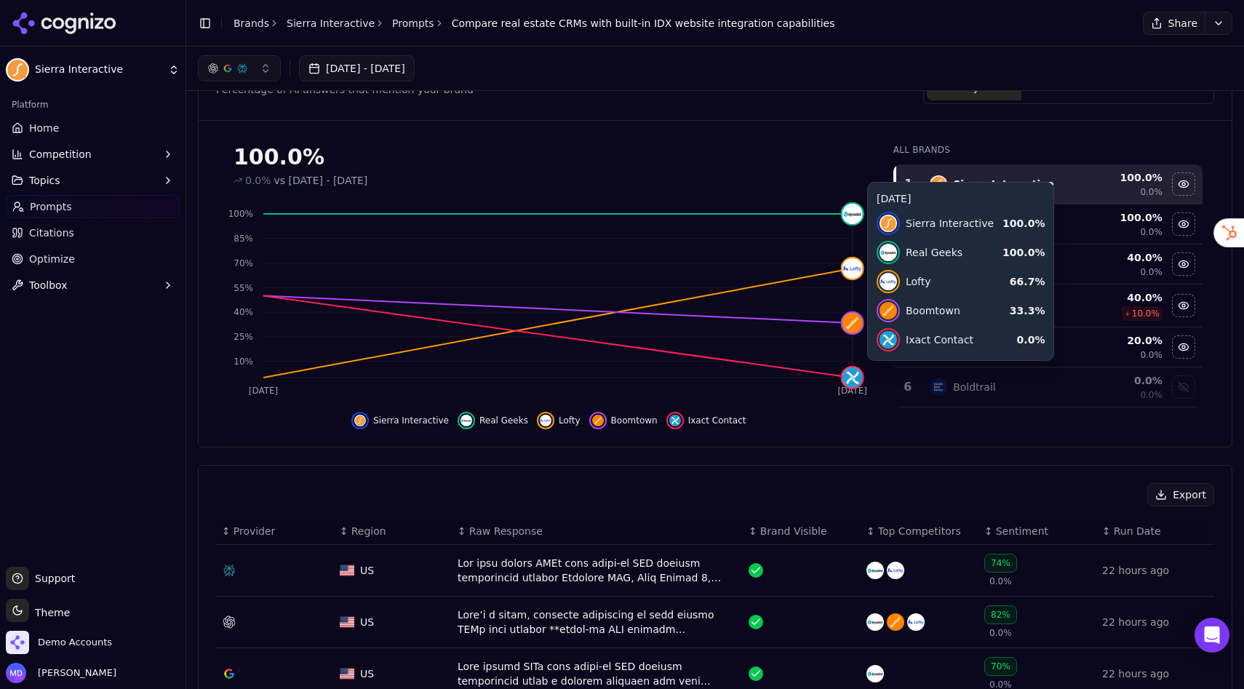
scroll to position [52, 0]
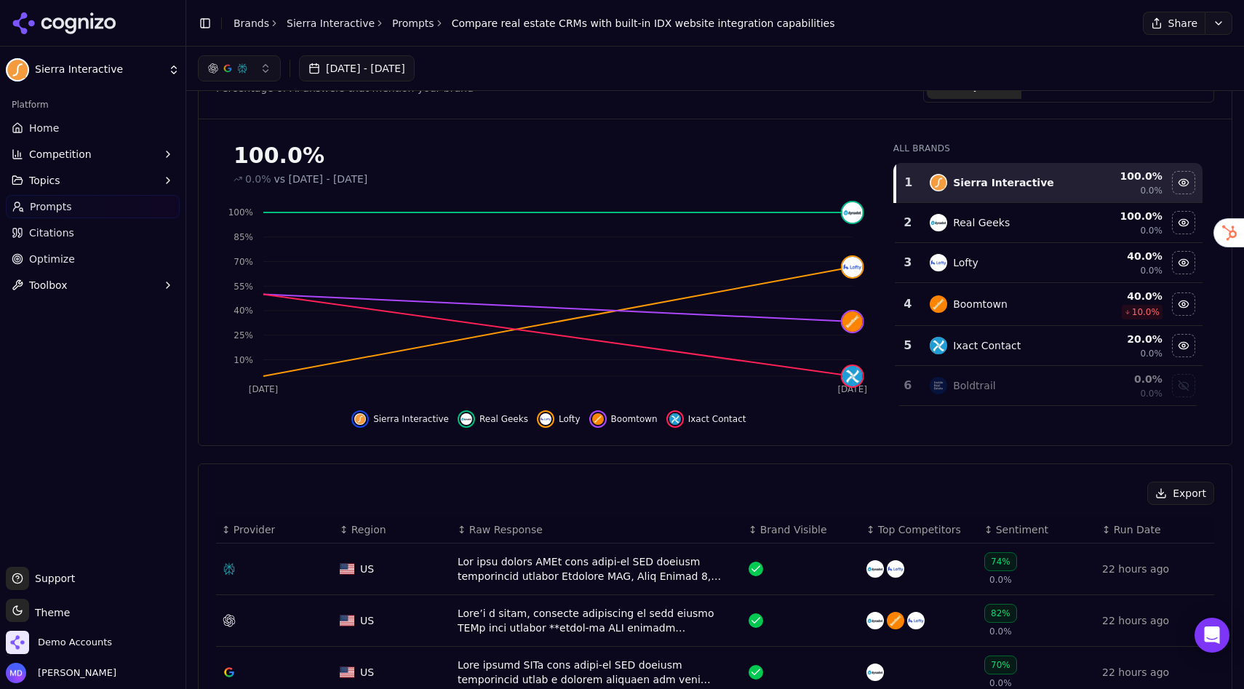
click at [369, 422] on div "Hide sierra interactive data" at bounding box center [359, 418] width 17 height 17
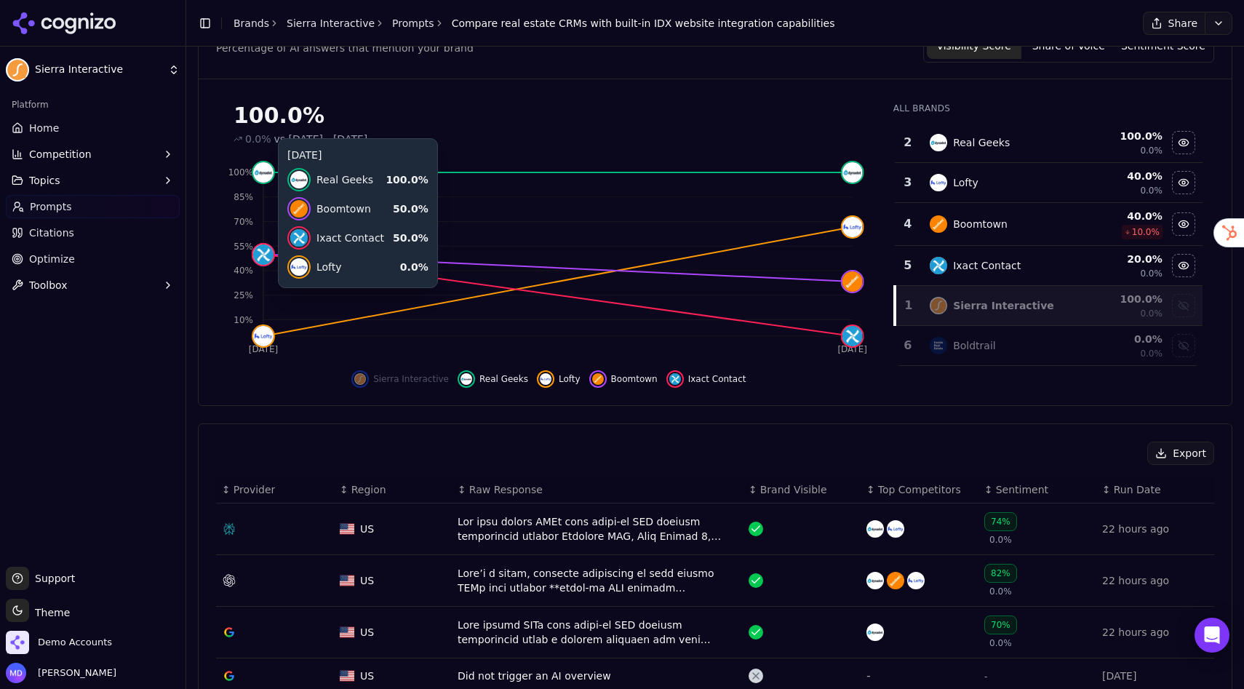
scroll to position [97, 0]
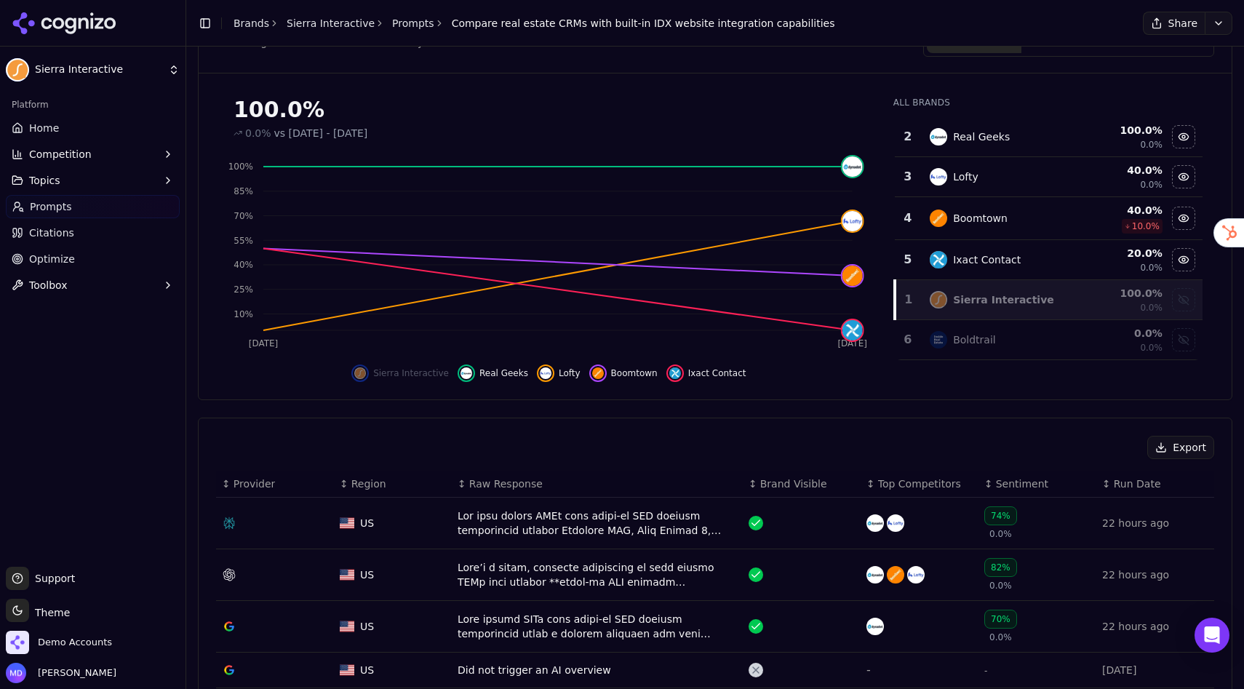
click at [378, 375] on span "Sierra Interactive" at bounding box center [411, 373] width 76 height 12
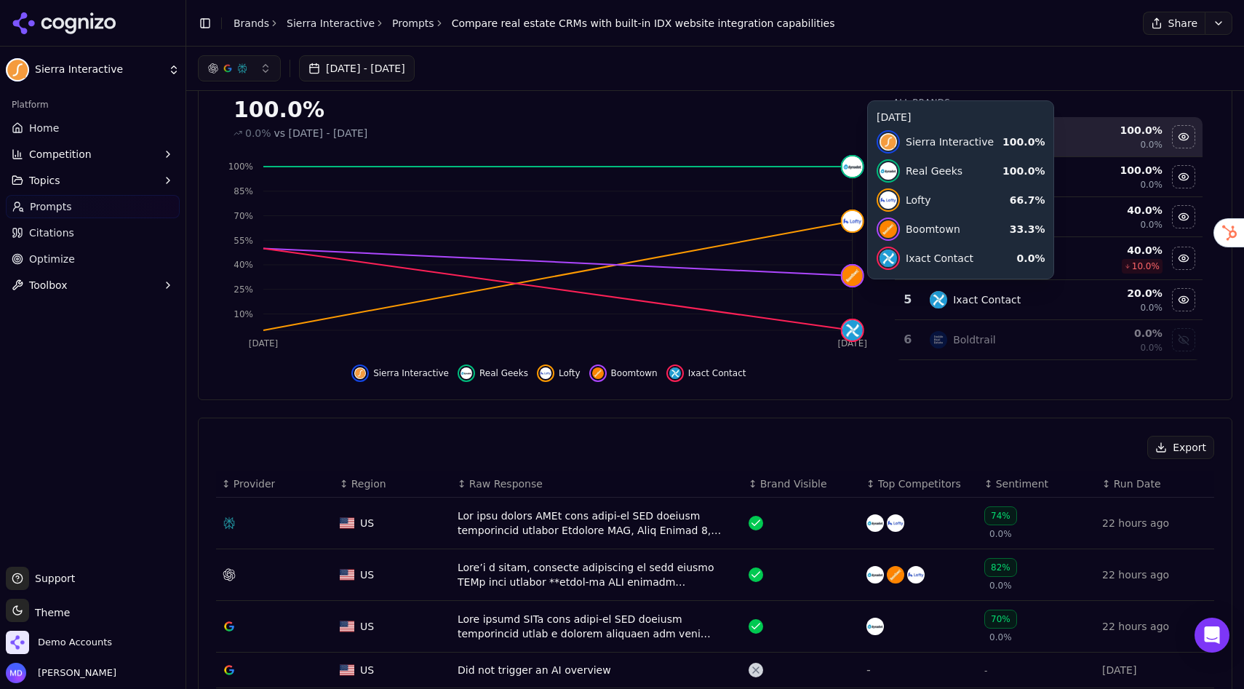
scroll to position [48, 0]
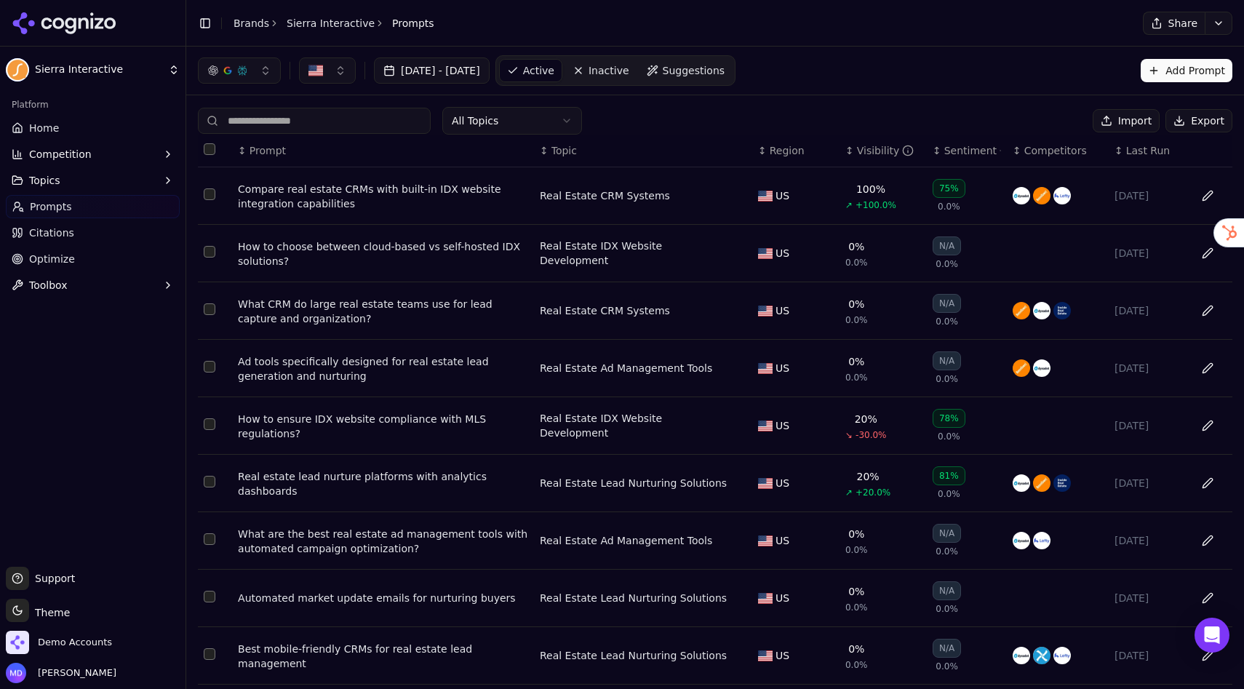
click at [398, 420] on div "How to ensure IDX website compliance with MLS regulations?" at bounding box center [383, 426] width 290 height 29
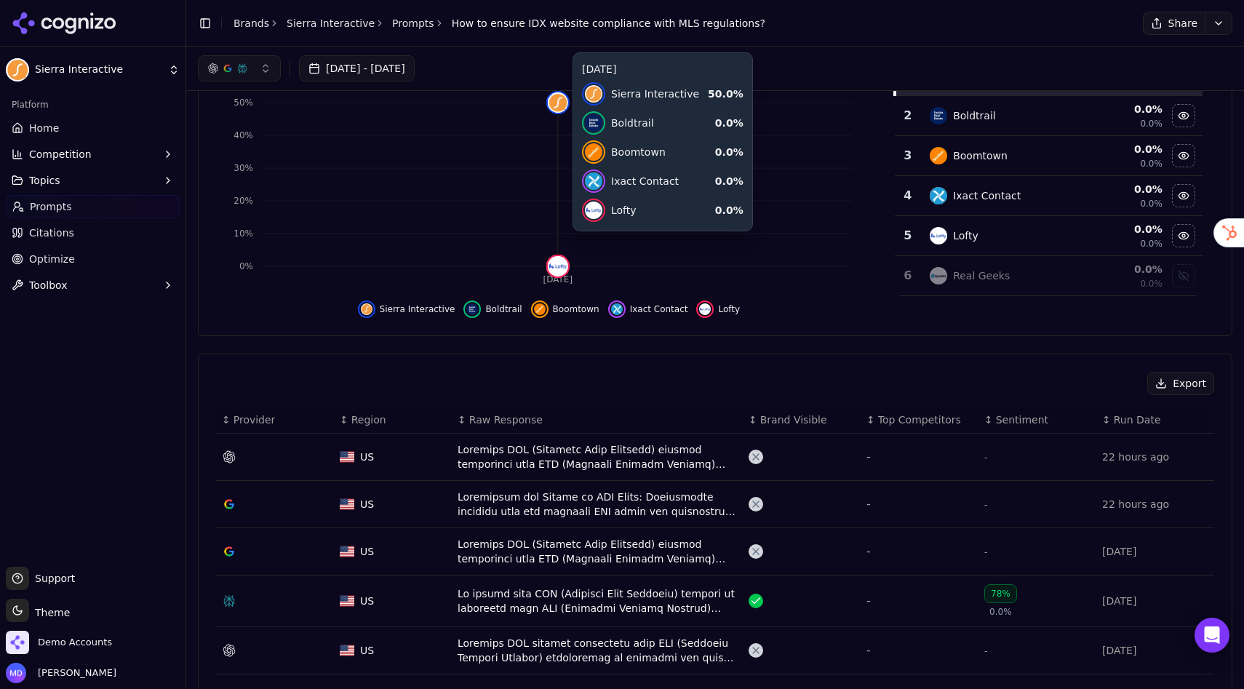
scroll to position [149, 0]
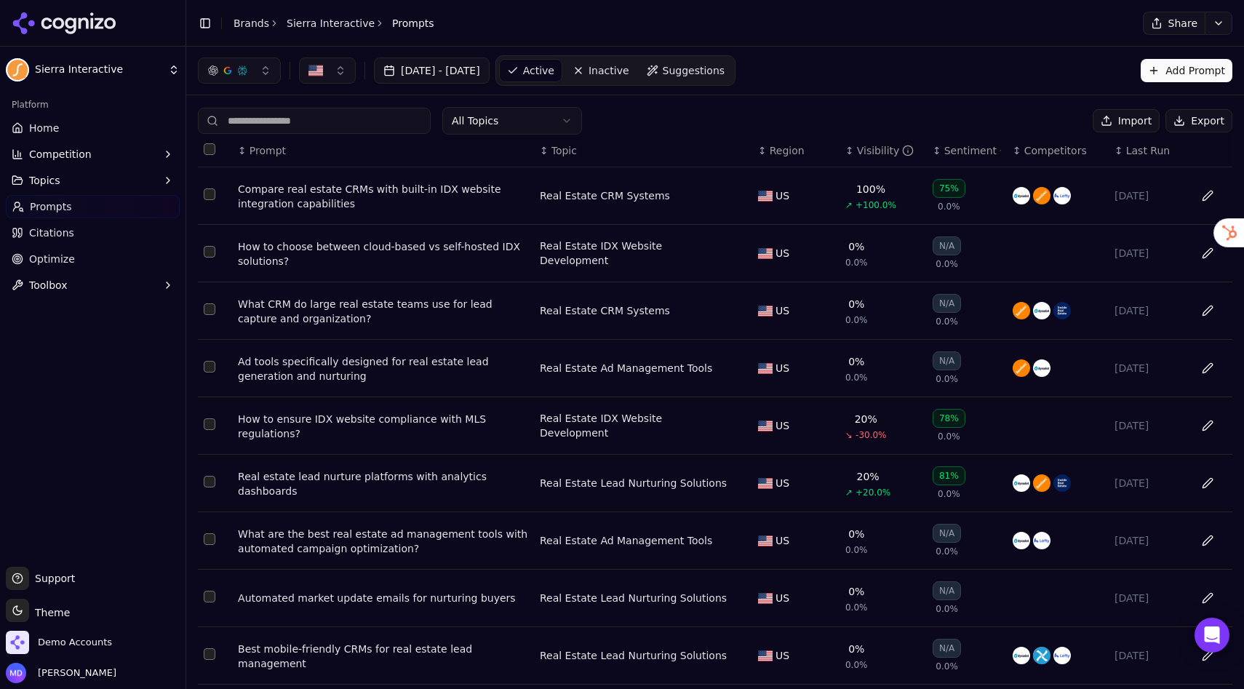
click at [239, 76] on div "button" at bounding box center [242, 71] width 12 height 12
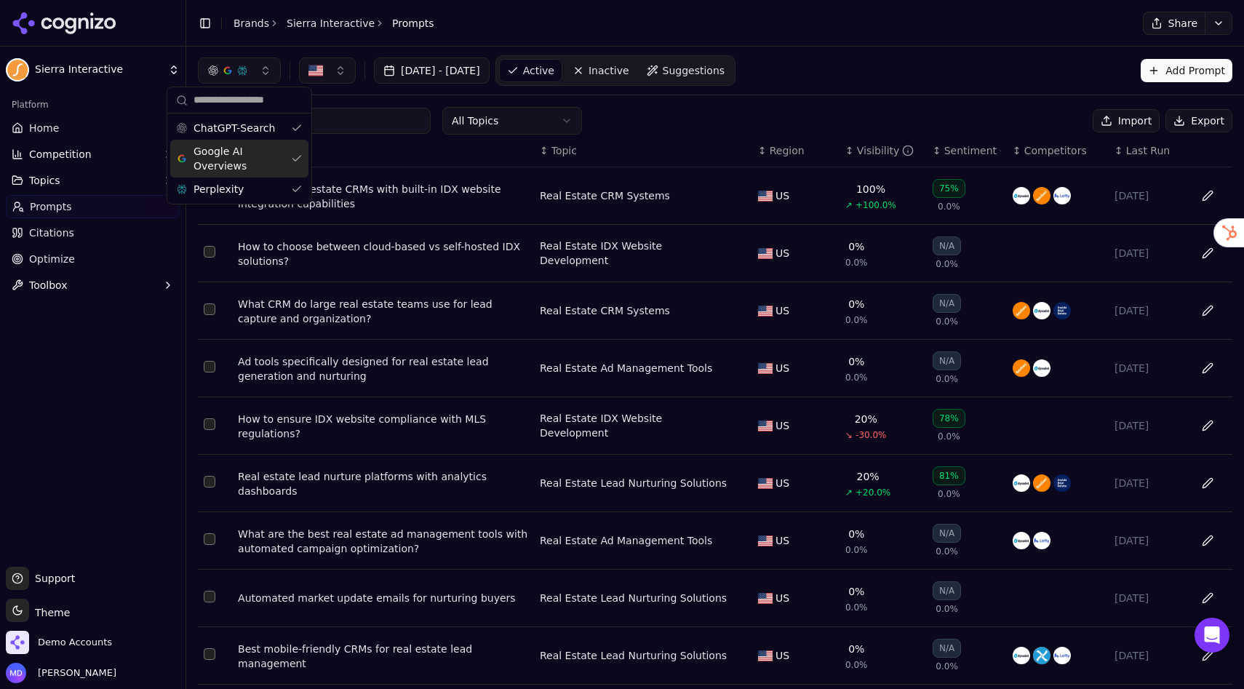
click at [373, 111] on input at bounding box center [314, 121] width 233 height 26
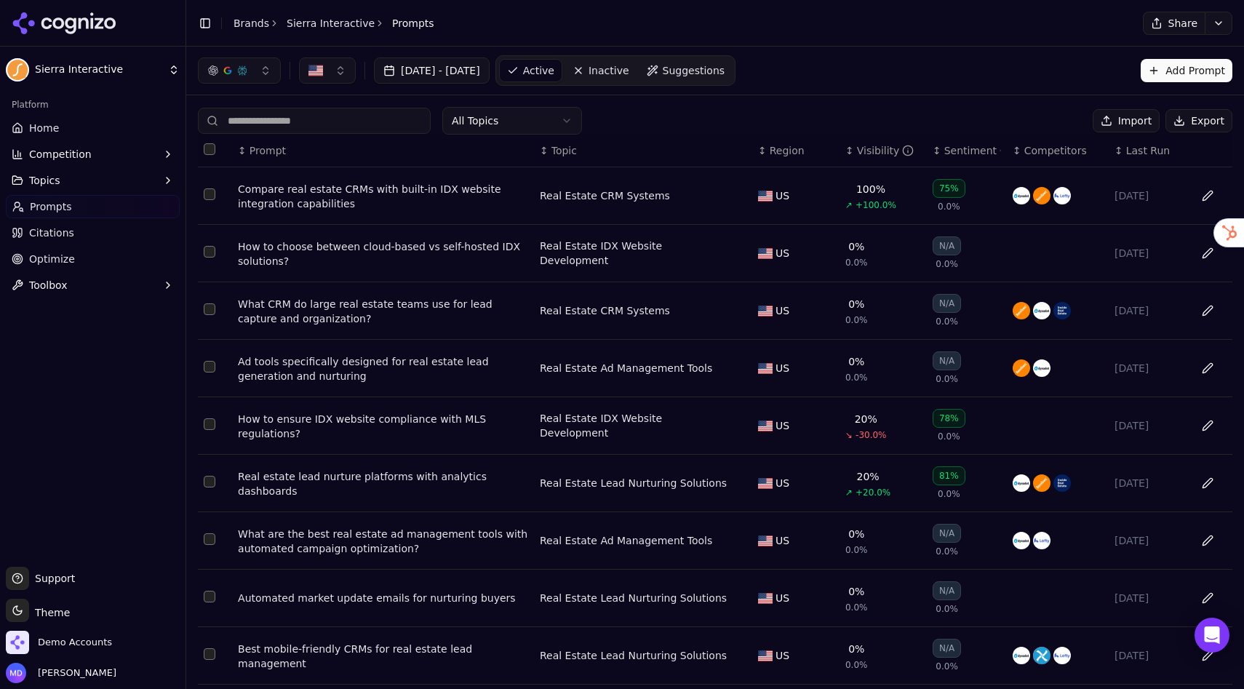
click at [723, 104] on div "All Topics Import Export ↕ Prompt ↕ Topic ↕ Region ↕ Visibility ↕ Sentiment ↕ C…" at bounding box center [714, 441] width 1057 height 693
click at [725, 76] on span "Suggestions" at bounding box center [694, 70] width 63 height 15
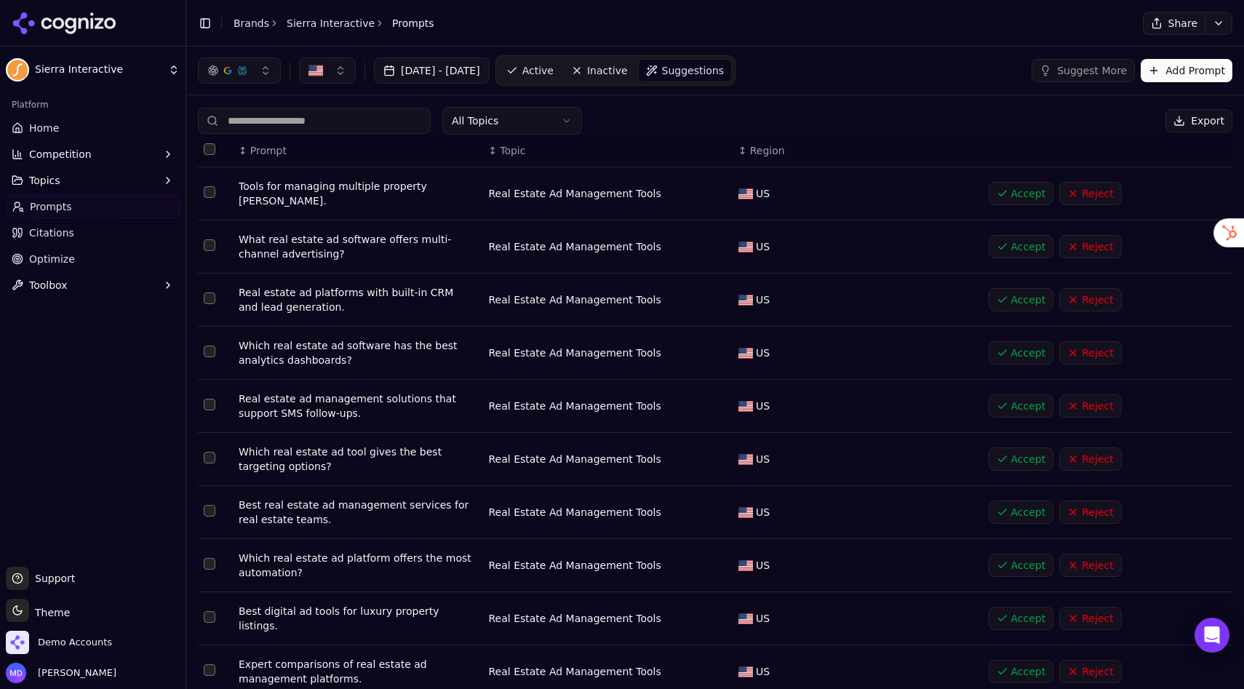
click at [64, 258] on span "Optimize" at bounding box center [52, 259] width 46 height 15
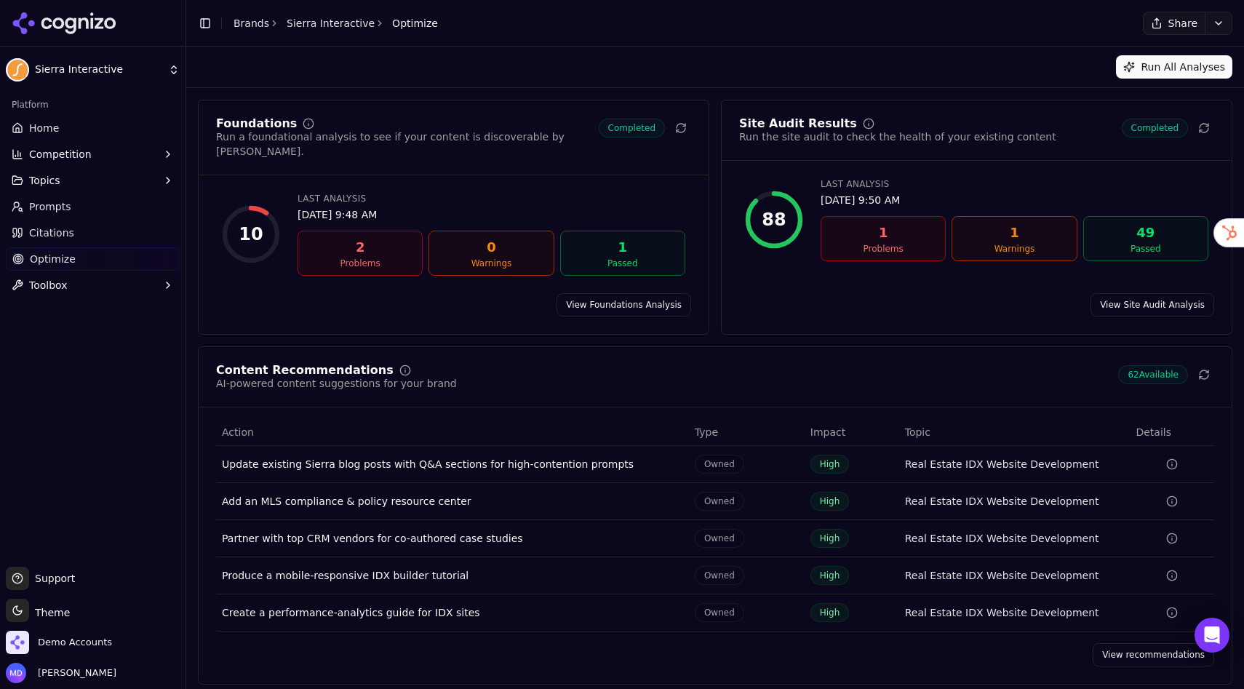
click at [1121, 643] on link "View recommendations" at bounding box center [1152, 654] width 121 height 23
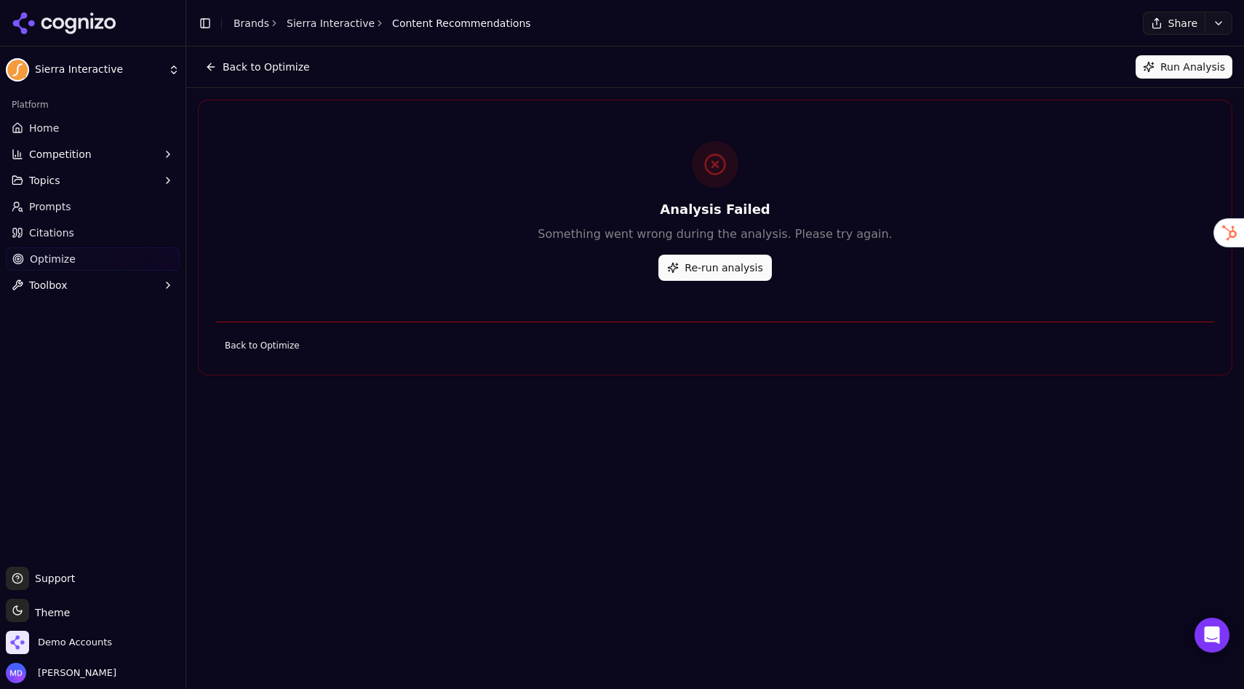
click at [706, 265] on button "Re-run analysis" at bounding box center [714, 268] width 113 height 26
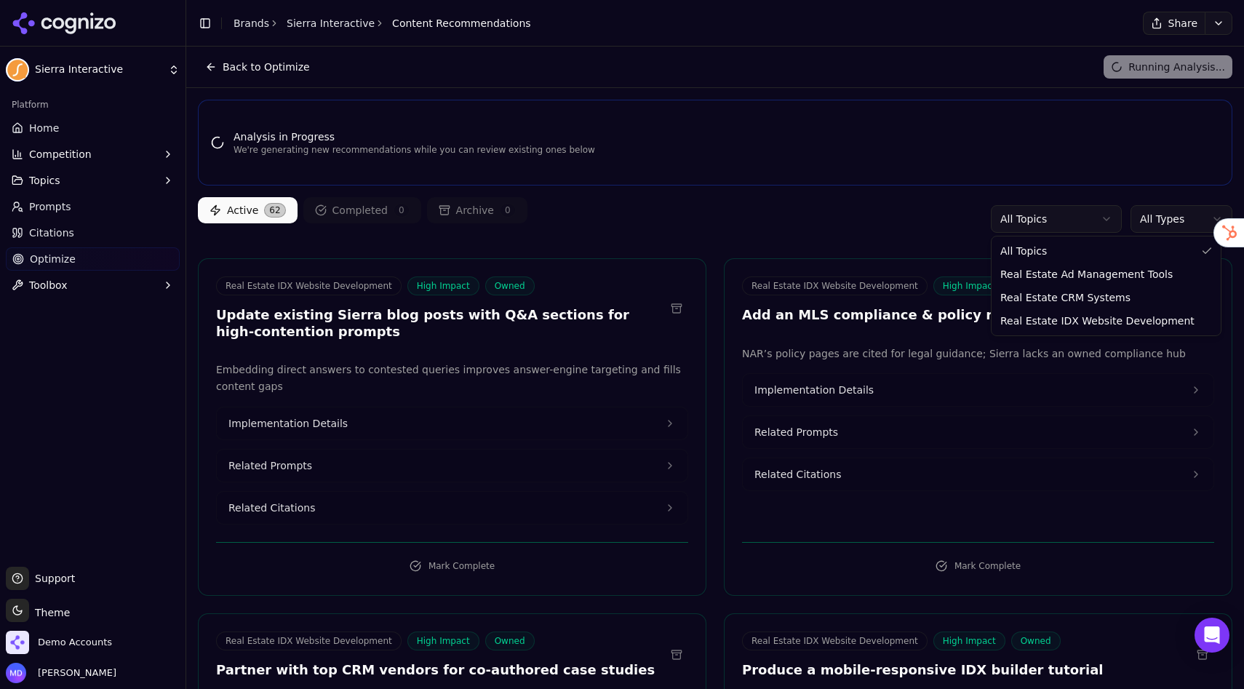
click at [1065, 218] on html "Sierra Interactive Platform Home Competition Topics Prompts Citations Optimize …" at bounding box center [622, 344] width 1244 height 689
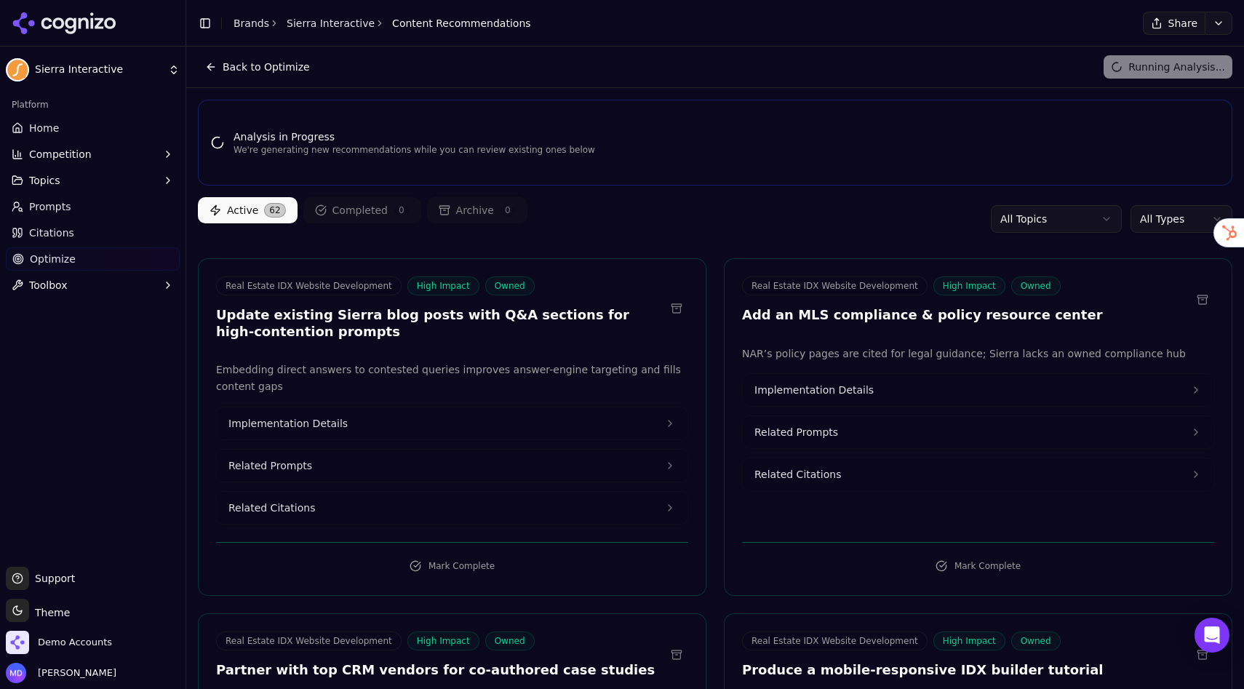
click at [914, 224] on html "Sierra Interactive Platform Home Competition Topics Prompts Citations Optimize …" at bounding box center [622, 344] width 1244 height 689
click at [1177, 225] on html "Sierra Interactive Platform Home Competition Topics Prompts Citations Optimize …" at bounding box center [622, 344] width 1244 height 689
click at [636, 228] on html "Sierra Interactive Platform Home Competition Topics Prompts Citations Optimize …" at bounding box center [622, 344] width 1244 height 689
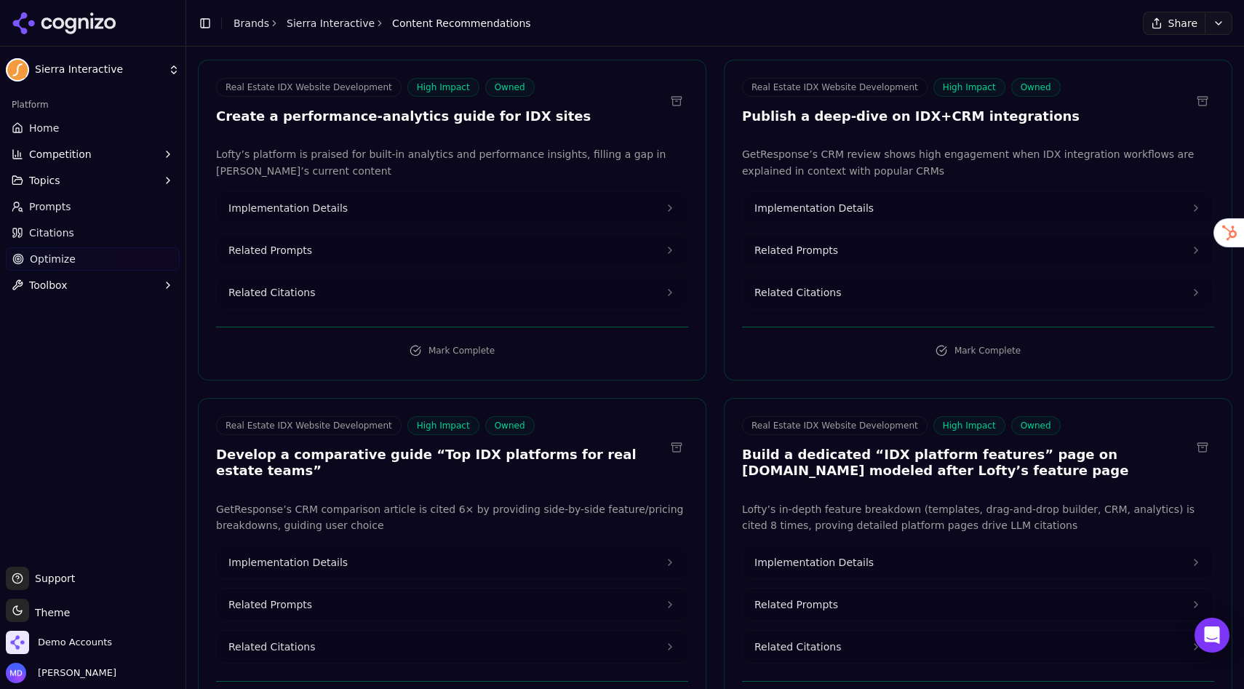
scroll to position [892, 0]
click at [827, 201] on span "Implementation Details" at bounding box center [813, 207] width 119 height 15
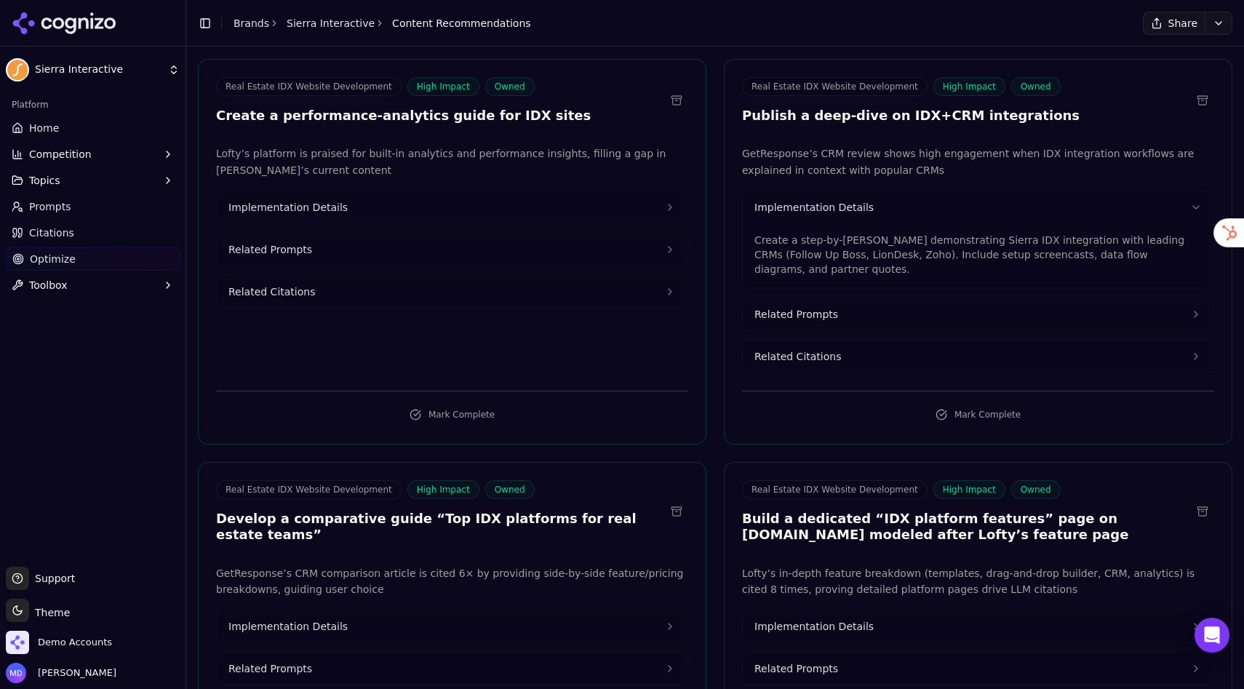
click at [836, 300] on button "Related Prompts" at bounding box center [978, 314] width 471 height 32
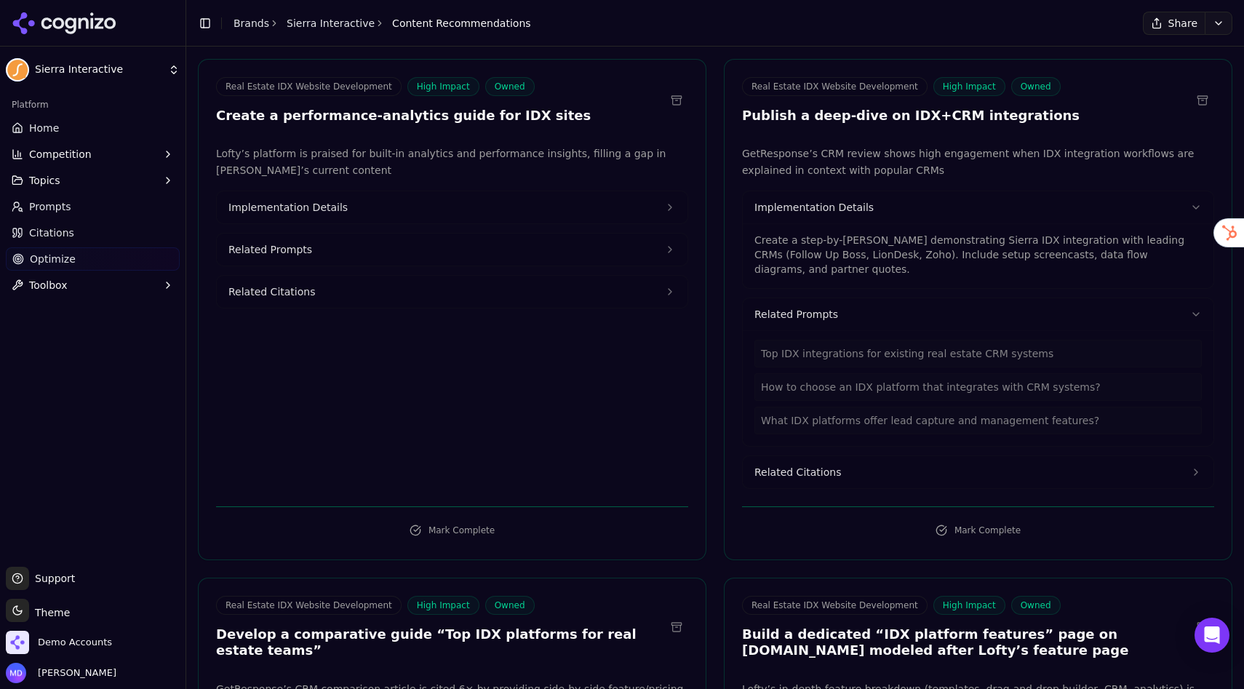
click at [807, 465] on span "Related Citations" at bounding box center [797, 472] width 87 height 15
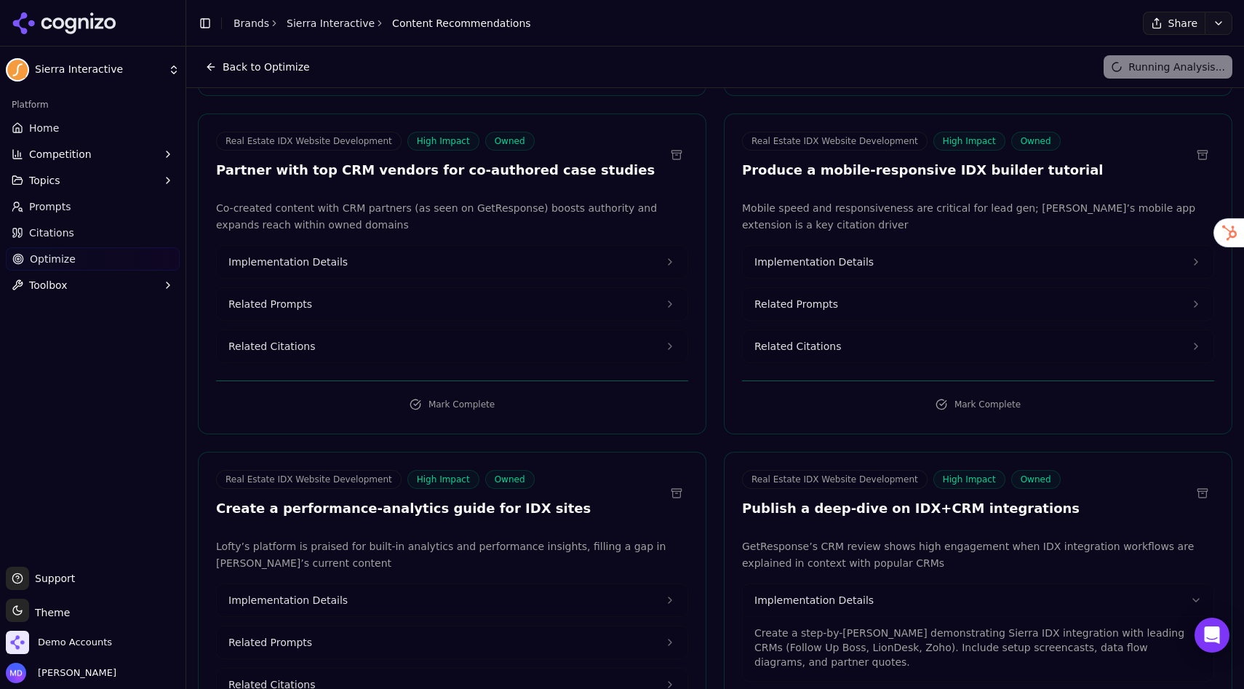
scroll to position [498, 0]
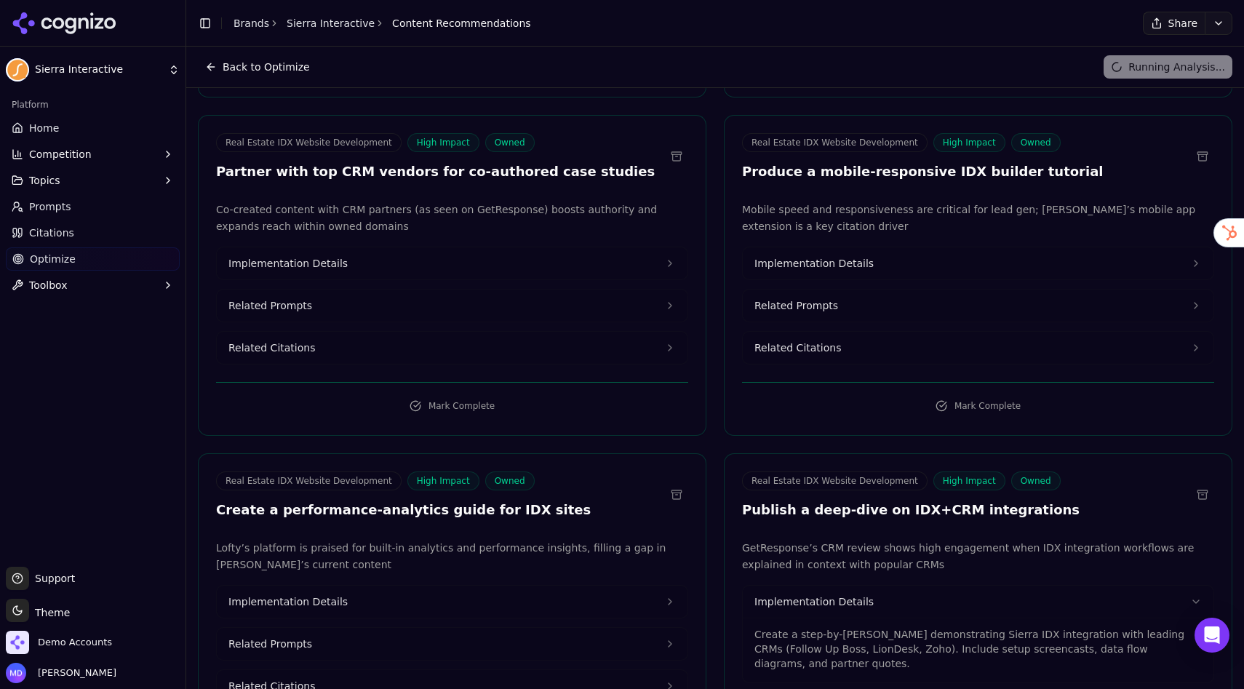
click at [1202, 159] on button at bounding box center [1202, 156] width 23 height 23
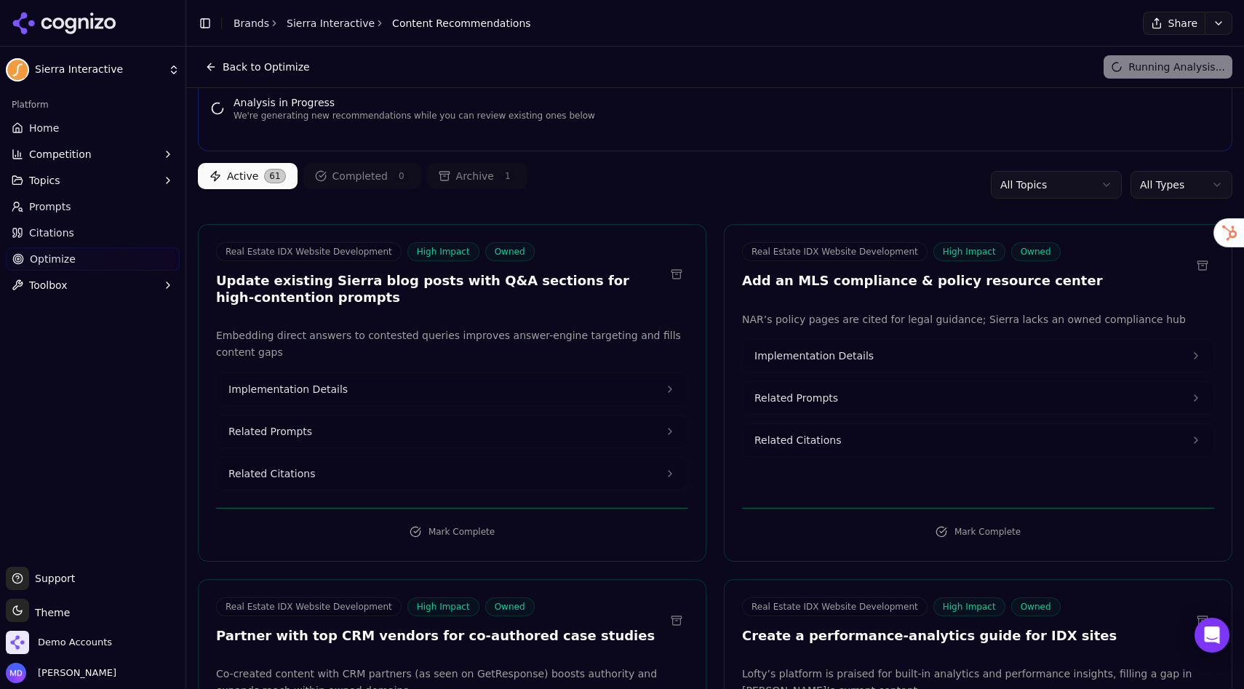
scroll to position [0, 0]
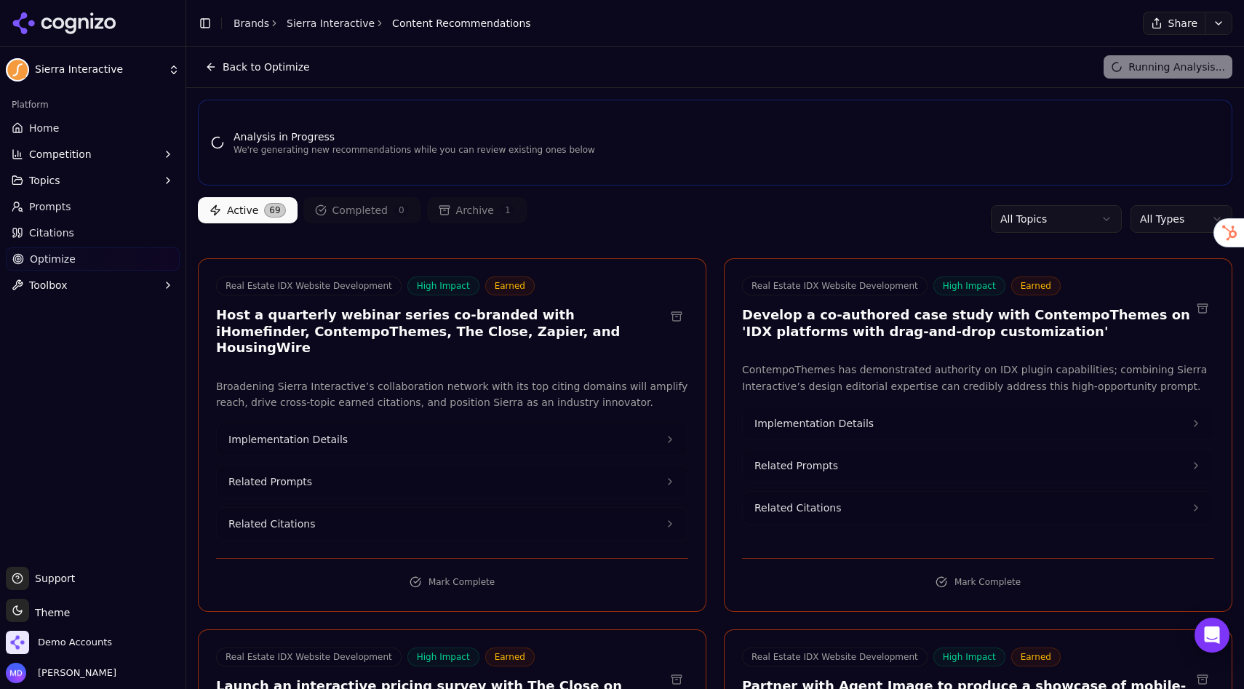
click at [90, 260] on link "Optimize" at bounding box center [93, 258] width 174 height 23
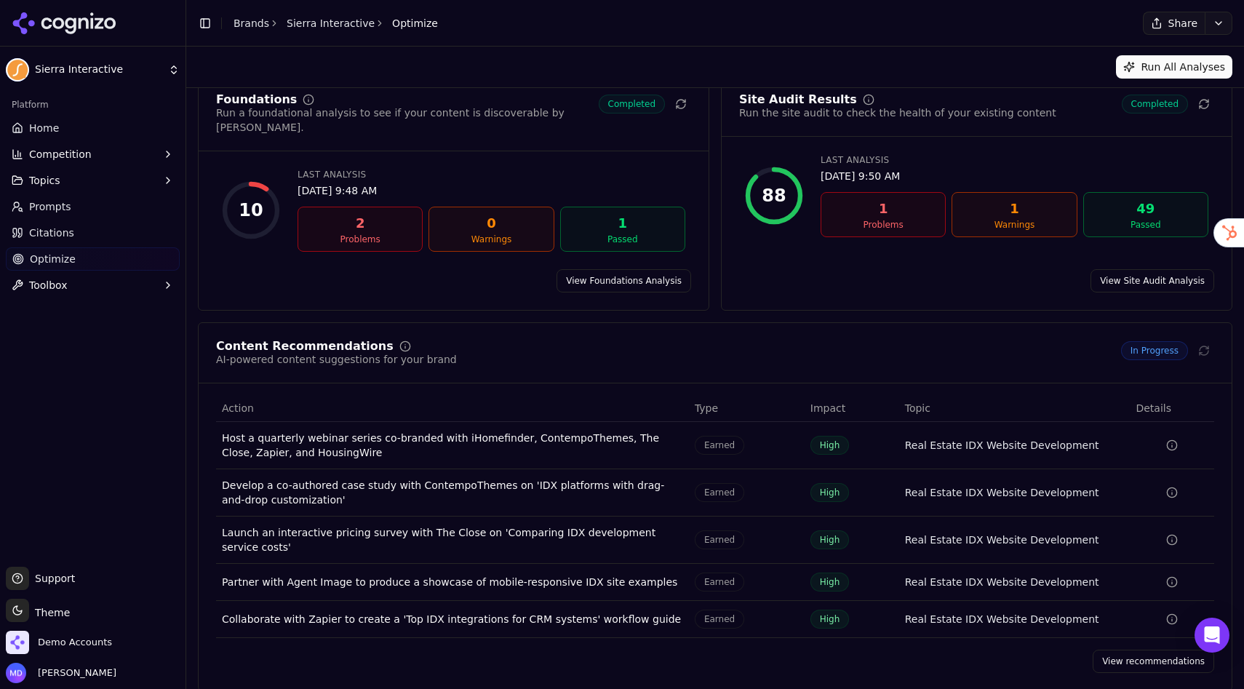
scroll to position [4, 0]
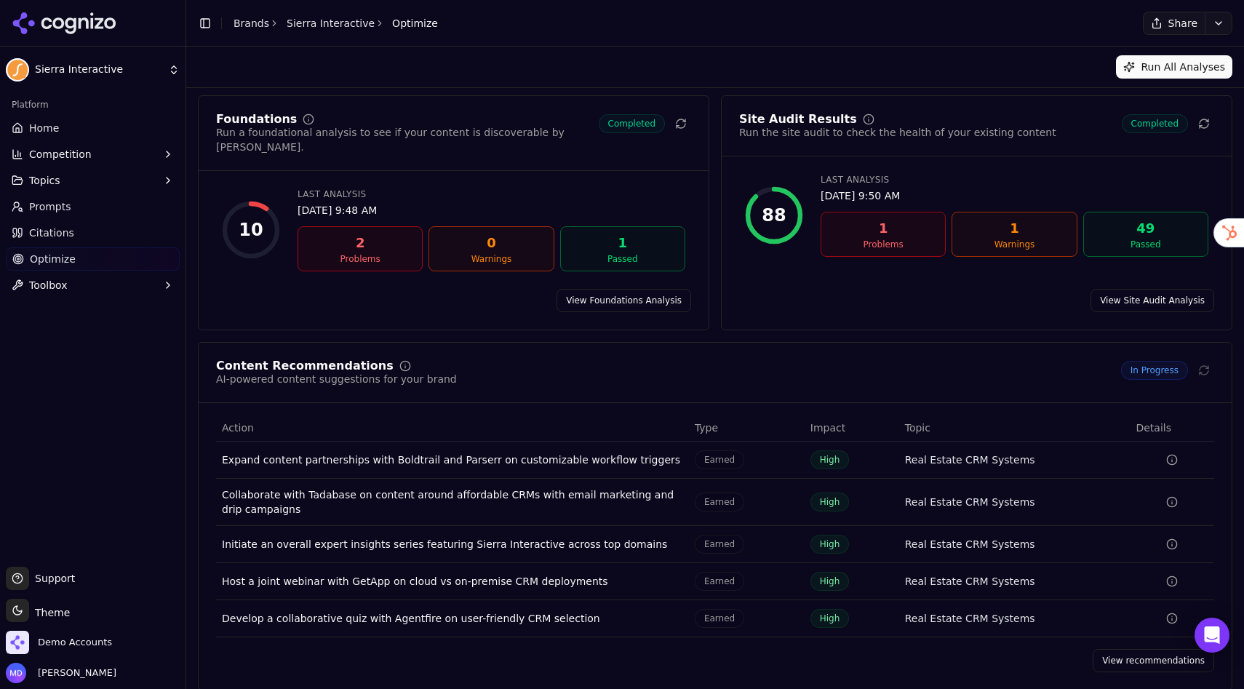
click at [1126, 649] on link "View recommendations" at bounding box center [1152, 660] width 121 height 23
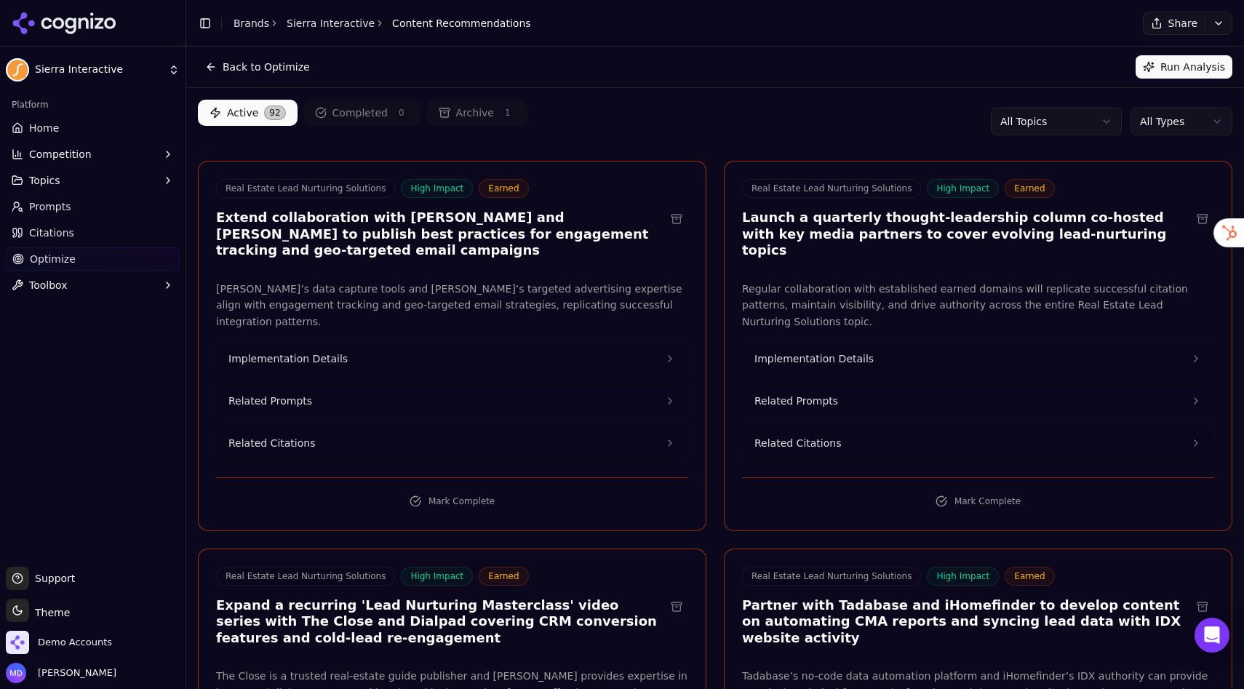
click at [1125, 135] on div "Active 92 Completed 0 Archive 1 All Topics All Types" at bounding box center [715, 122] width 1034 height 44
click at [1149, 129] on html "Sierra Interactive Platform Home Competition Topics Prompts Citations Optimize …" at bounding box center [622, 344] width 1244 height 689
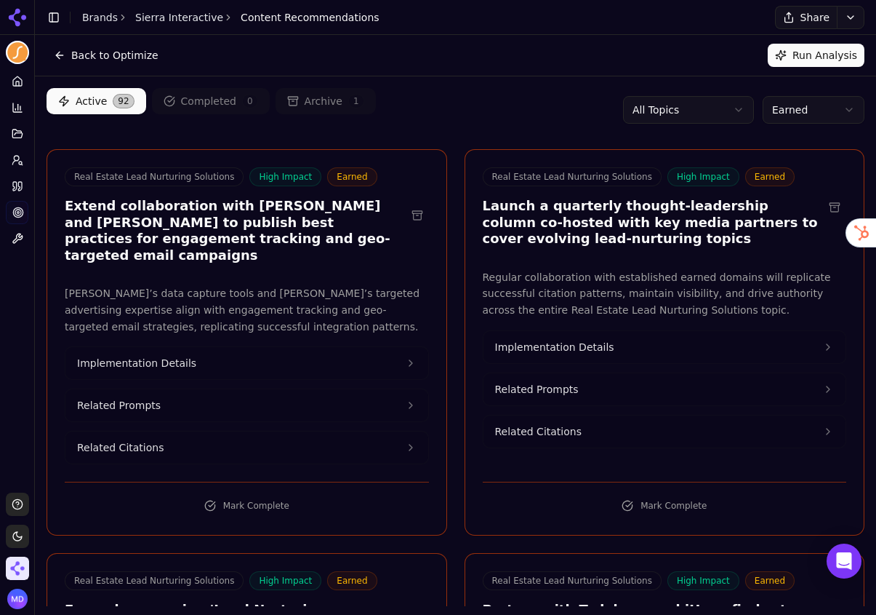
click at [100, 20] on link "Brands" at bounding box center [100, 18] width 36 height 12
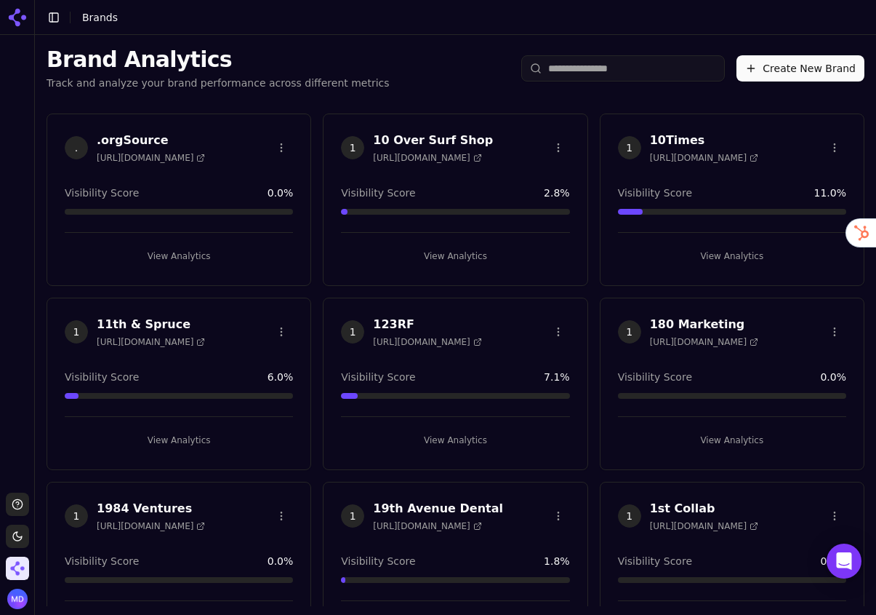
click at [596, 84] on html "Support Toggle theme Demo Accounts Toggle Sidebar Brands Brand Analytics Track …" at bounding box center [438, 307] width 876 height 615
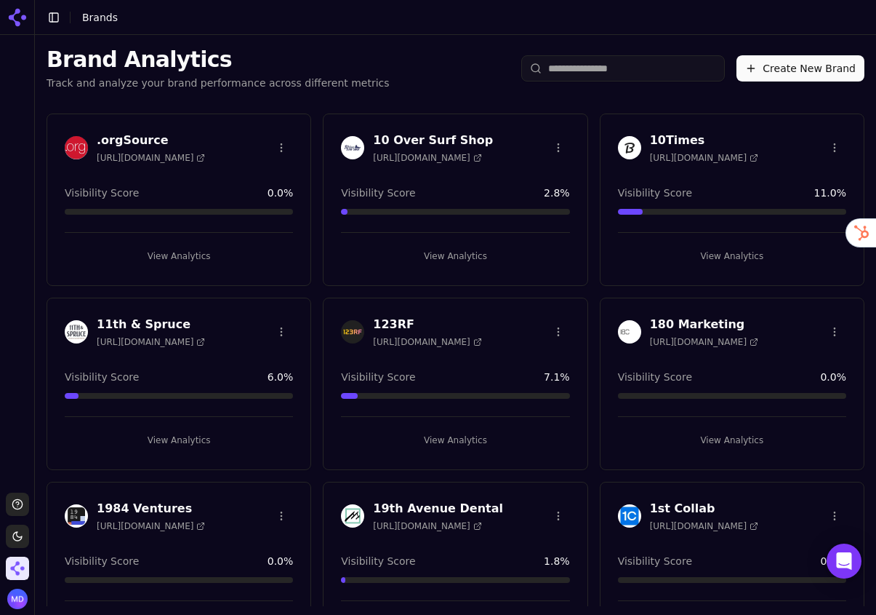
click at [588, 70] on input "search" at bounding box center [623, 68] width 204 height 26
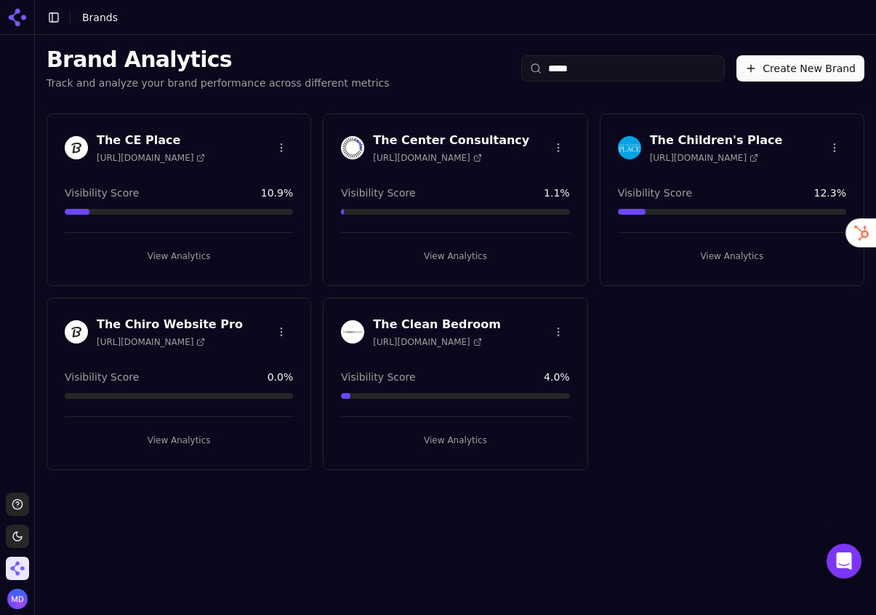
type input "*****"
click at [163, 254] on button "View Analytics" at bounding box center [179, 255] width 228 height 23
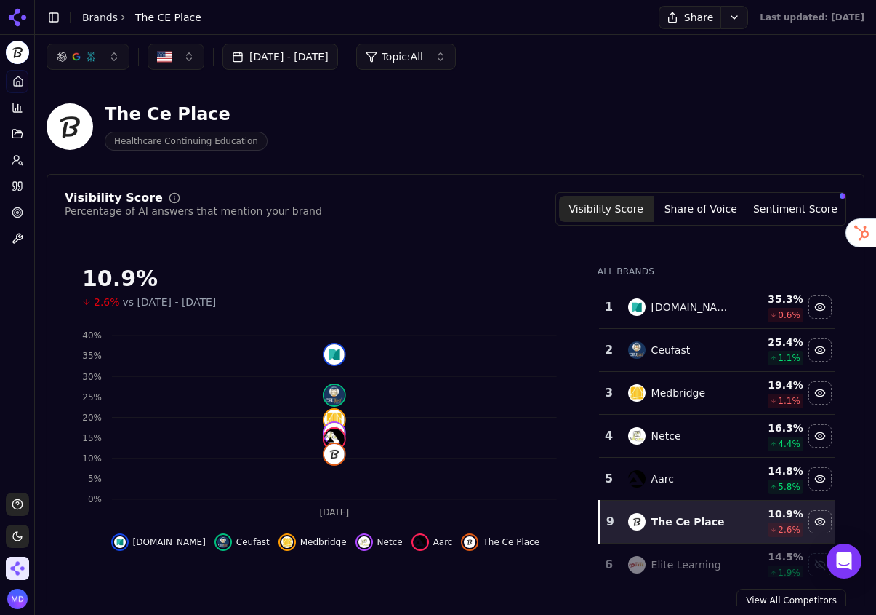
click at [234, 143] on span "Healthcare Continuing Education" at bounding box center [186, 141] width 163 height 19
click at [103, 16] on link "Brands" at bounding box center [100, 18] width 36 height 12
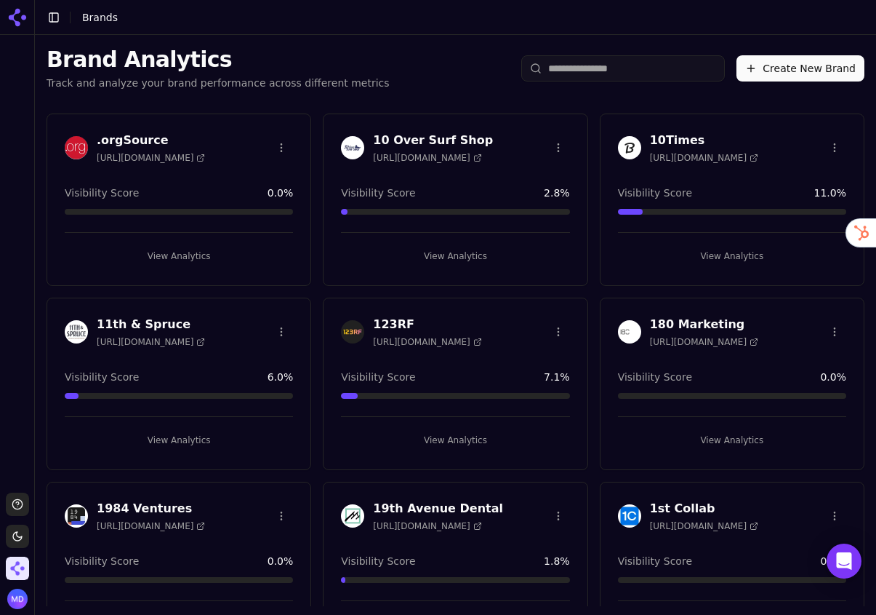
click at [589, 80] on html "Support Toggle theme Demo Accounts Toggle Sidebar Brands Brand Analytics Track …" at bounding box center [438, 307] width 876 height 615
click at [583, 66] on input "search" at bounding box center [623, 68] width 204 height 26
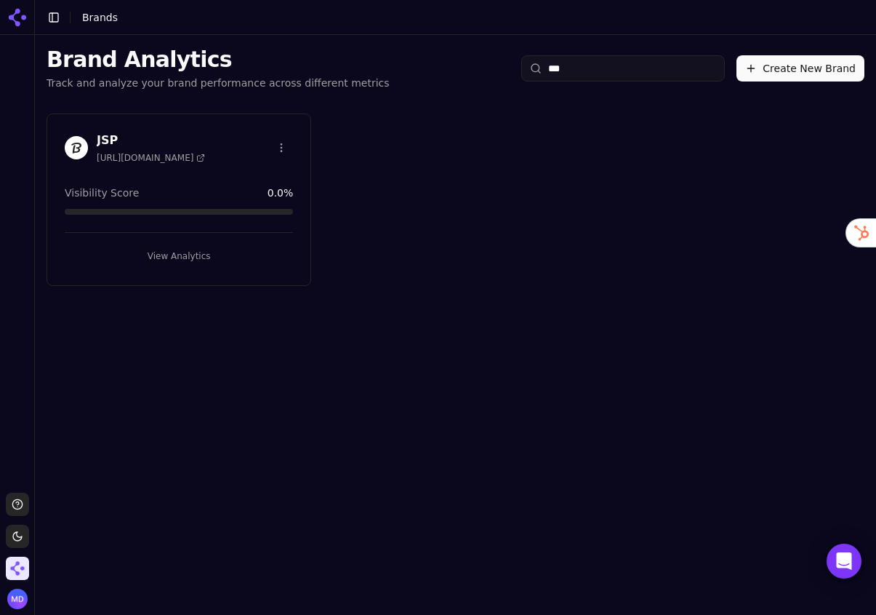
type input "***"
click at [156, 260] on button "View Analytics" at bounding box center [179, 255] width 228 height 23
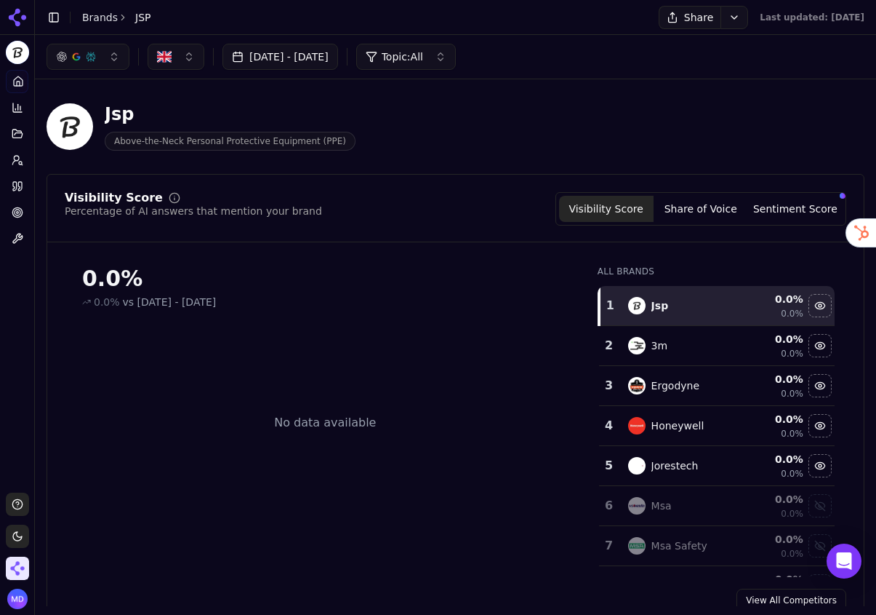
click at [712, 15] on html "JSP Platform Home Competition Topics Prompts Citations Optimize Toolbox Support…" at bounding box center [438, 307] width 876 height 615
click at [703, 44] on div "Run Again" at bounding box center [679, 47] width 86 height 23
click at [96, 21] on link "Brands" at bounding box center [100, 18] width 36 height 12
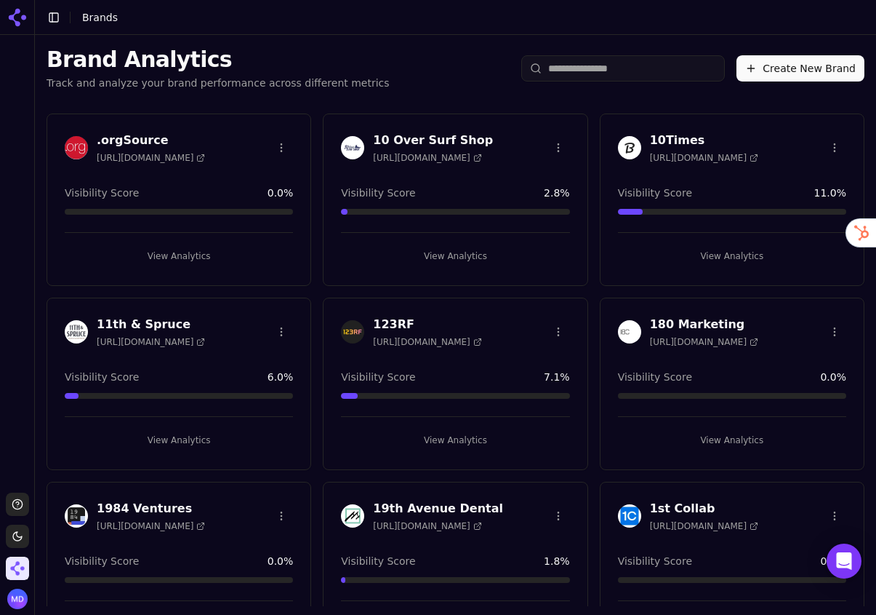
click at [558, 76] on input "search" at bounding box center [623, 68] width 204 height 26
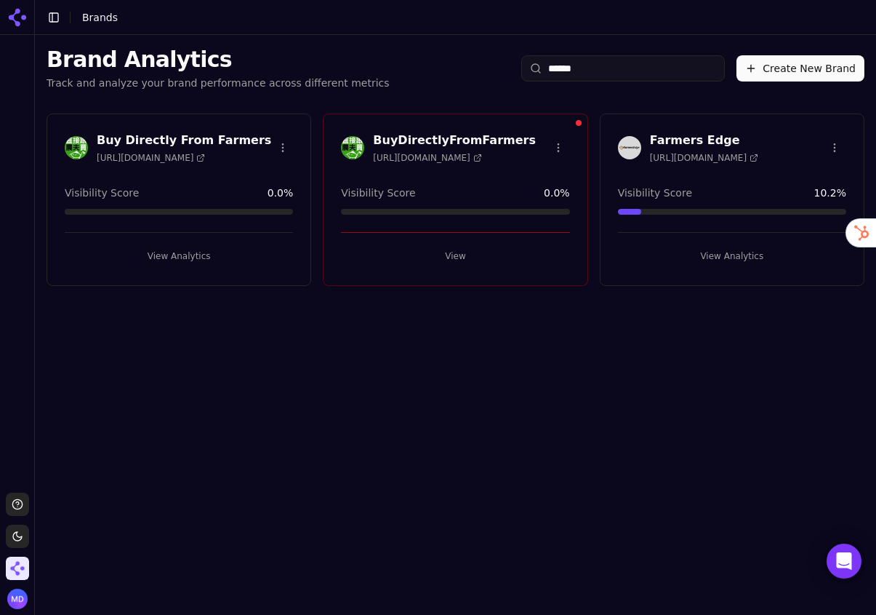
type input "******"
click at [723, 256] on button "View Analytics" at bounding box center [732, 255] width 228 height 23
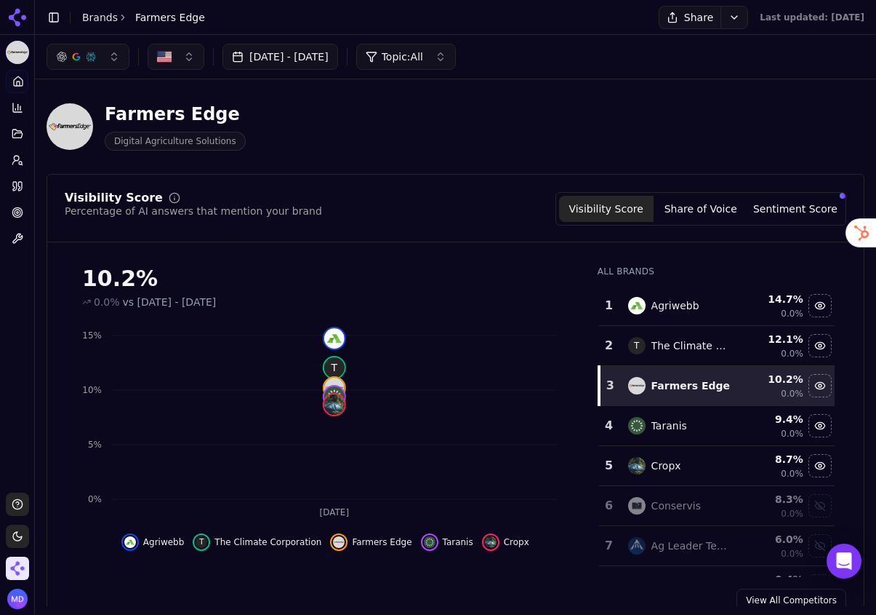
click at [694, 18] on html "Farmers Edge Platform Home Competition Topics Prompts Citations Optimize Toolbo…" at bounding box center [438, 307] width 876 height 615
click at [689, 49] on div "Run Again" at bounding box center [666, 47] width 86 height 23
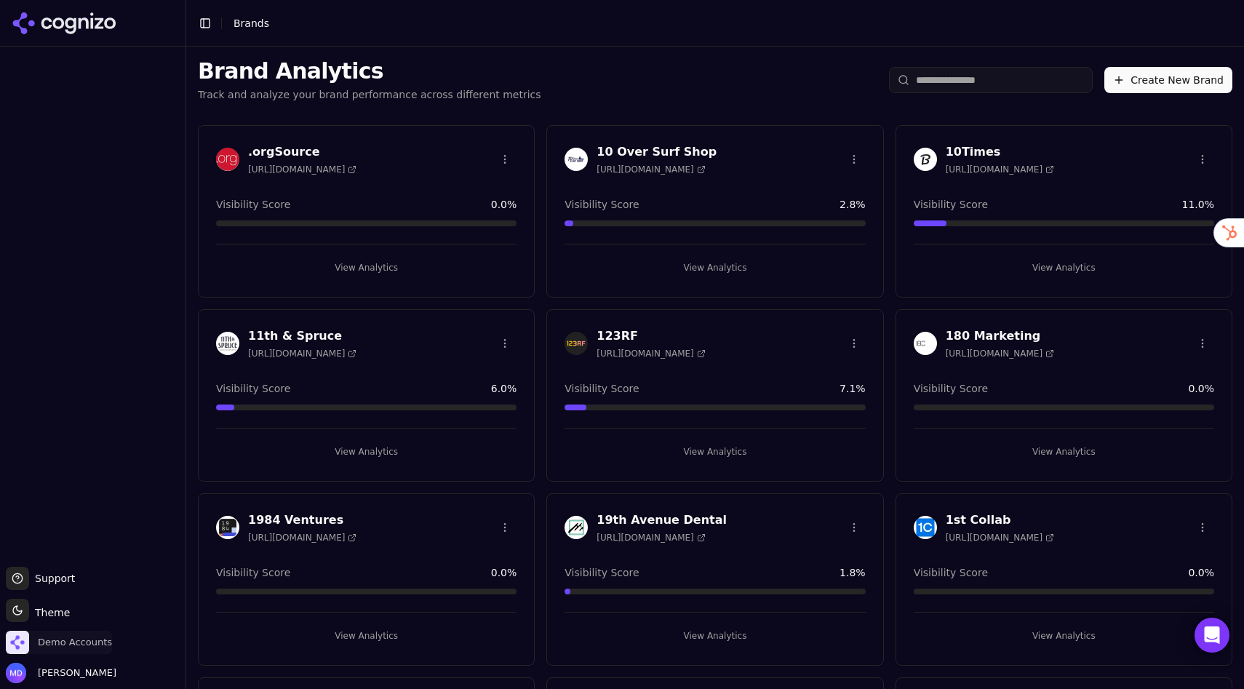
click at [60, 637] on span "Demo Accounts" at bounding box center [75, 642] width 74 height 13
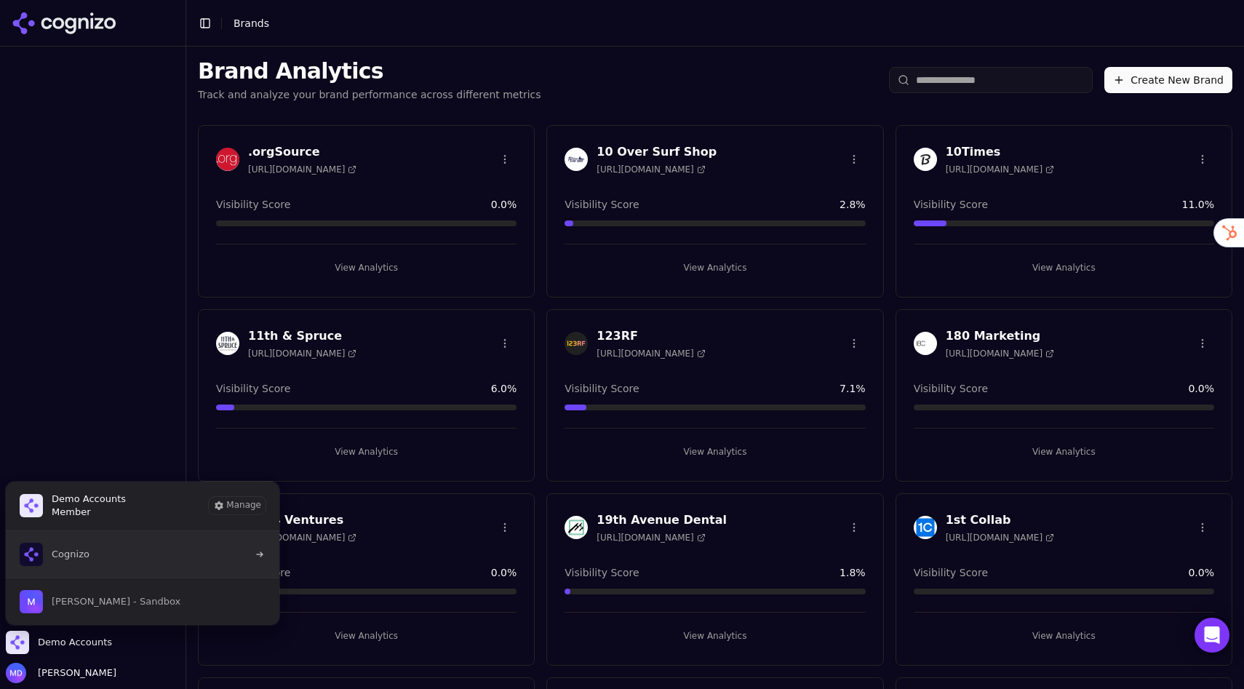
click at [111, 560] on button "Cognizo" at bounding box center [142, 554] width 275 height 47
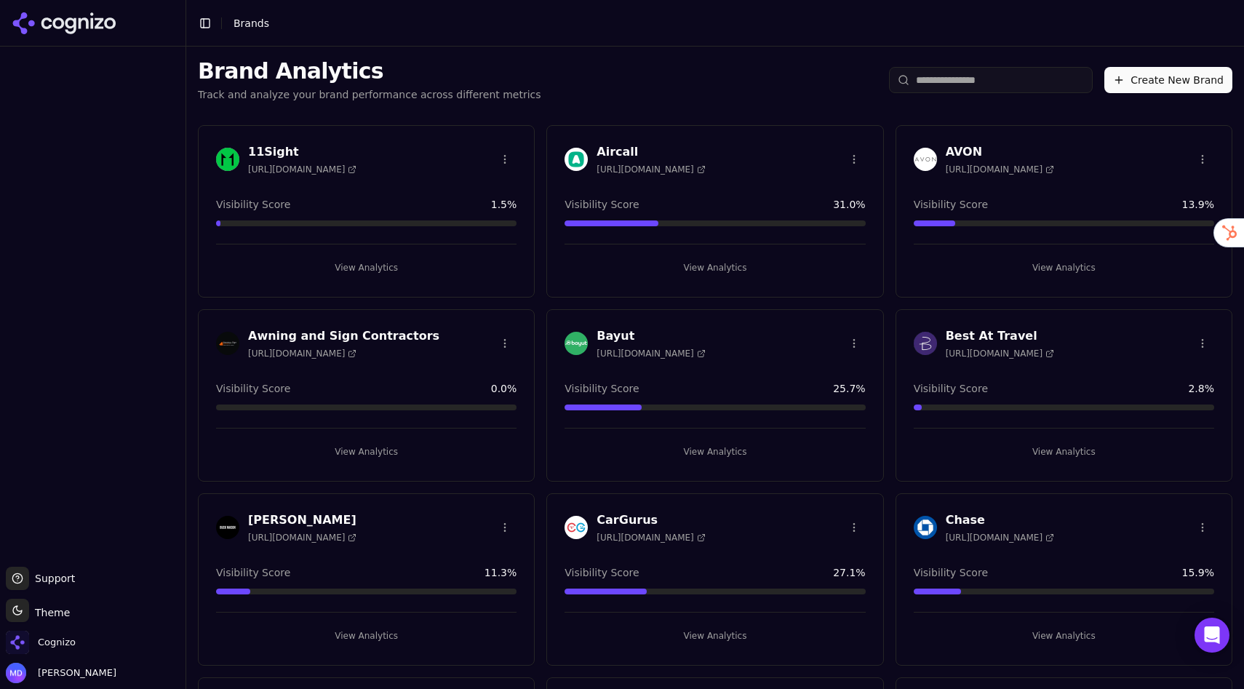
click at [940, 71] on input "search" at bounding box center [991, 80] width 204 height 26
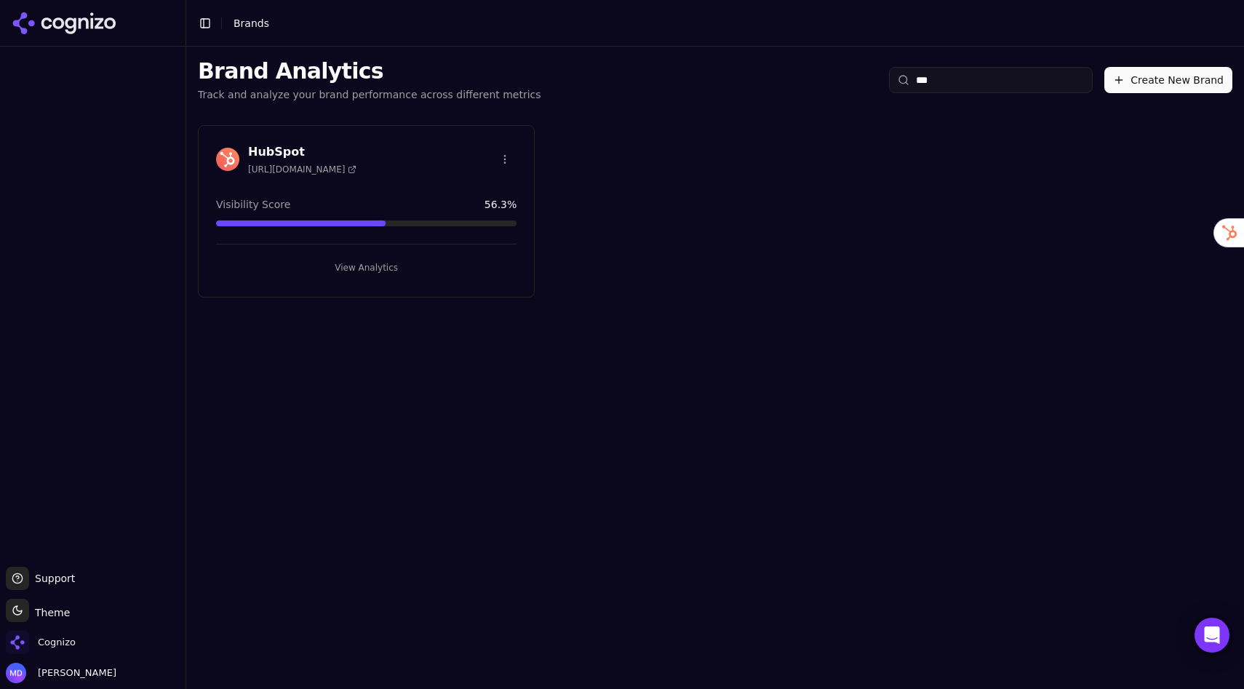
type input "***"
click at [377, 259] on button "View Analytics" at bounding box center [366, 267] width 300 height 23
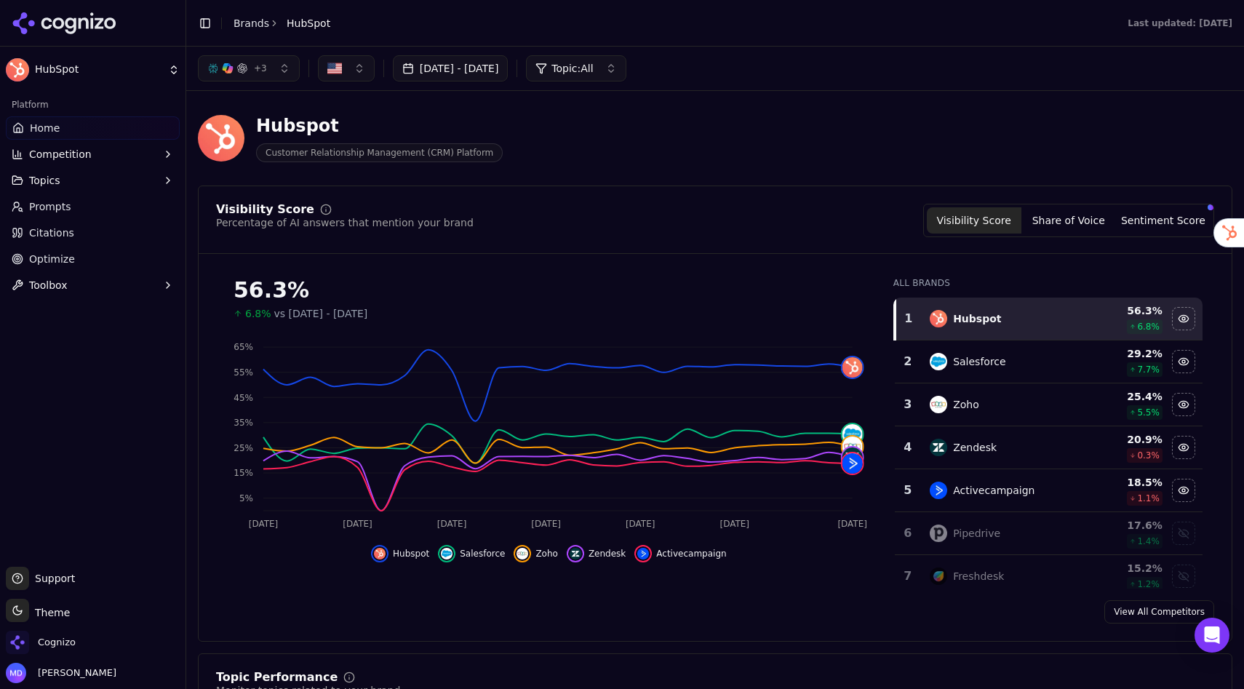
click at [57, 208] on span "Prompts" at bounding box center [50, 206] width 42 height 15
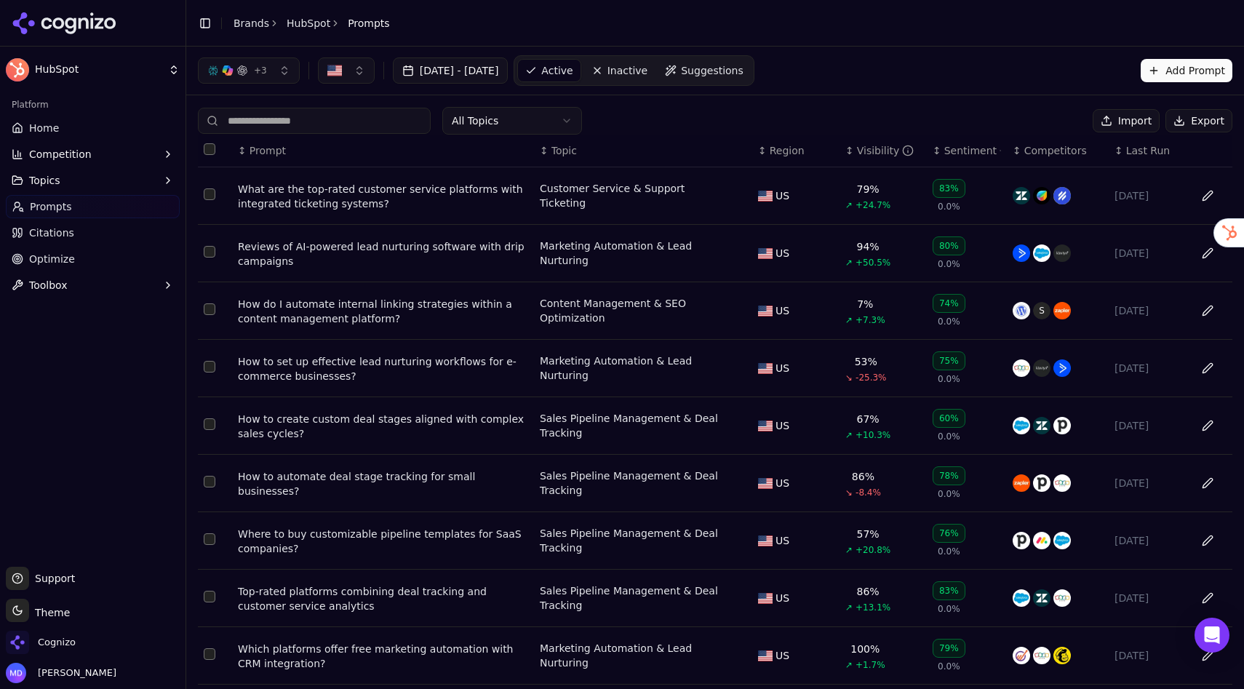
click at [399, 193] on div "What are the top-rated customer service platforms with integrated ticketing sys…" at bounding box center [383, 196] width 290 height 29
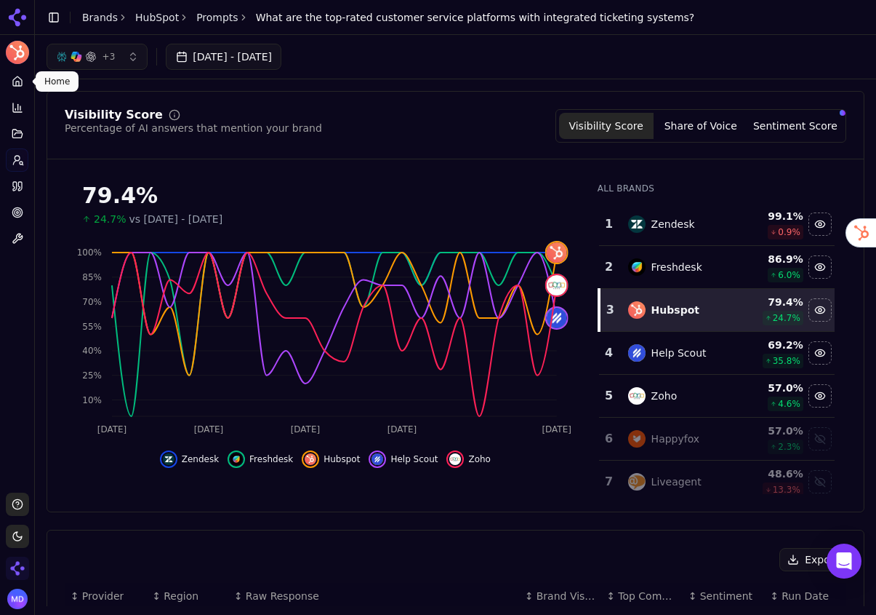
click at [23, 81] on link "Home" at bounding box center [17, 81] width 23 height 23
